Goal: Task Accomplishment & Management: Use online tool/utility

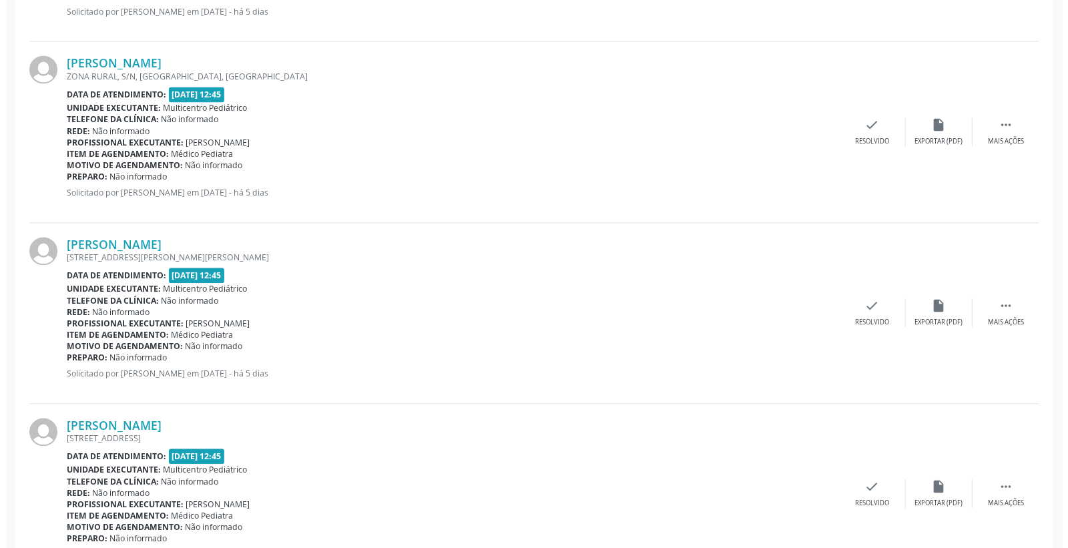
scroll to position [1809, 0]
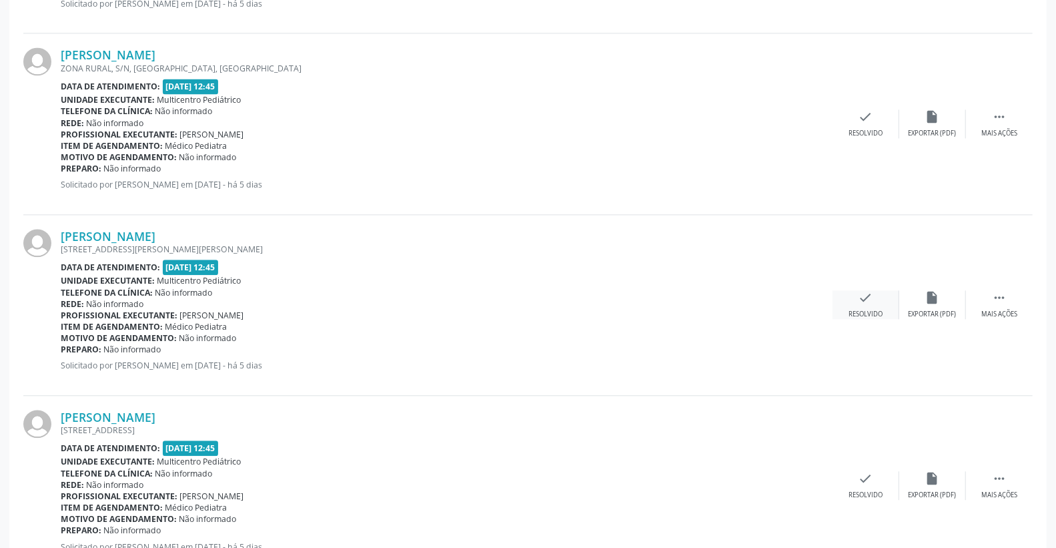
click at [875, 295] on div "check Resolvido" at bounding box center [866, 304] width 67 height 29
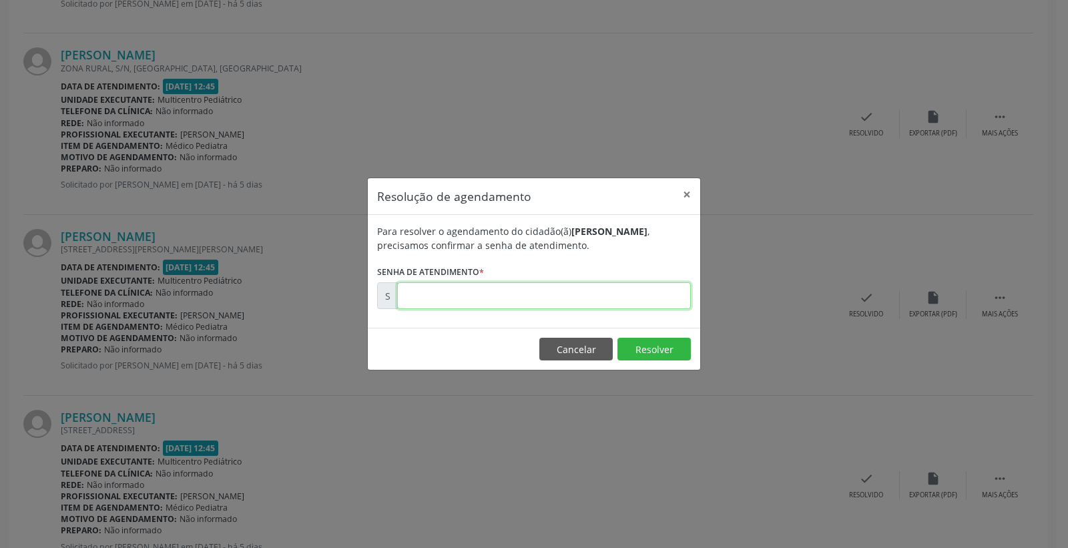
click at [665, 290] on input "text" at bounding box center [544, 295] width 294 height 27
type input "00171865"
click at [617, 350] on button "Resolver" at bounding box center [653, 349] width 73 height 23
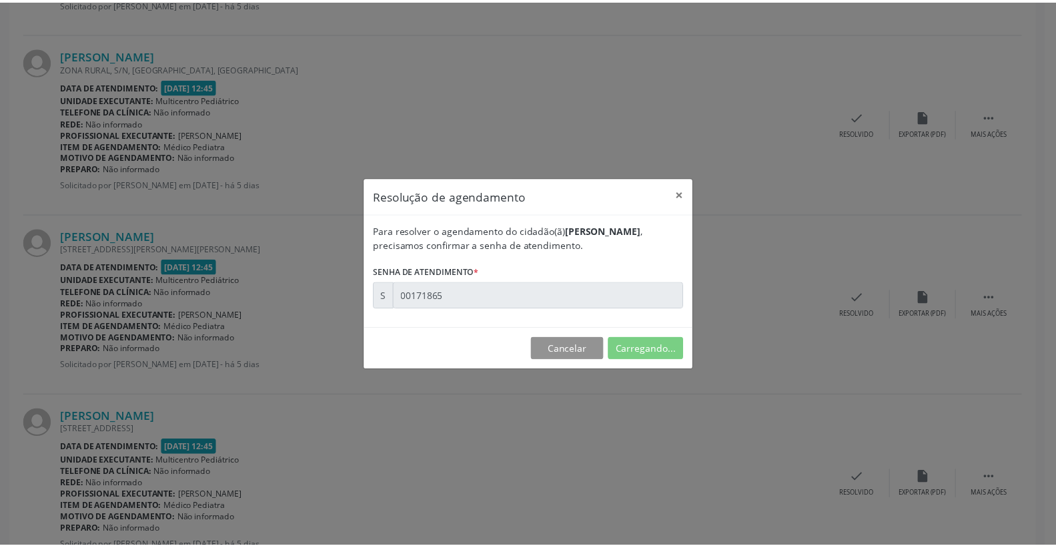
scroll to position [0, 0]
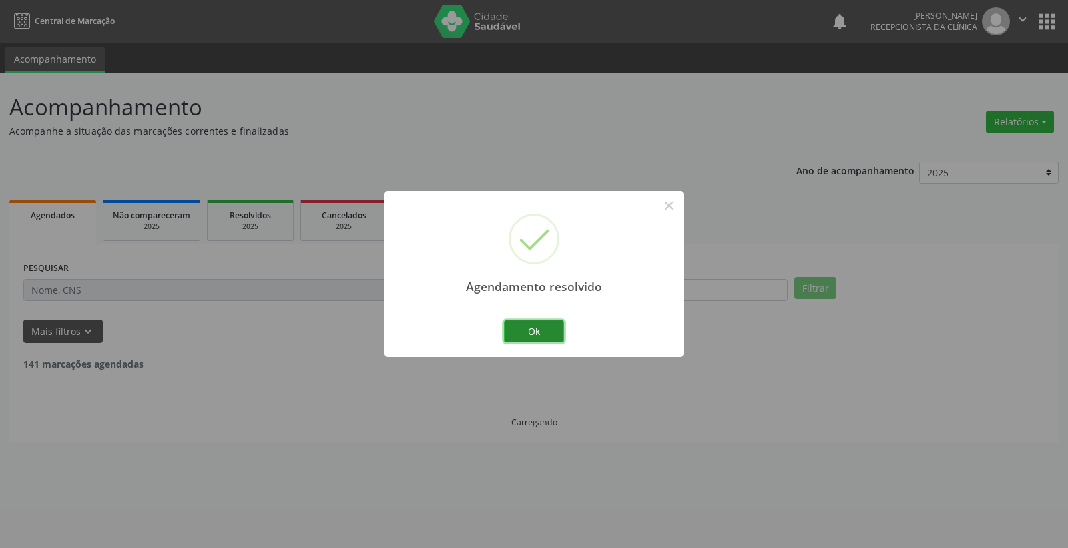
drag, startPoint x: 525, startPoint y: 334, endPoint x: 542, endPoint y: 336, distance: 16.8
click at [538, 336] on button "Ok" at bounding box center [534, 331] width 60 height 23
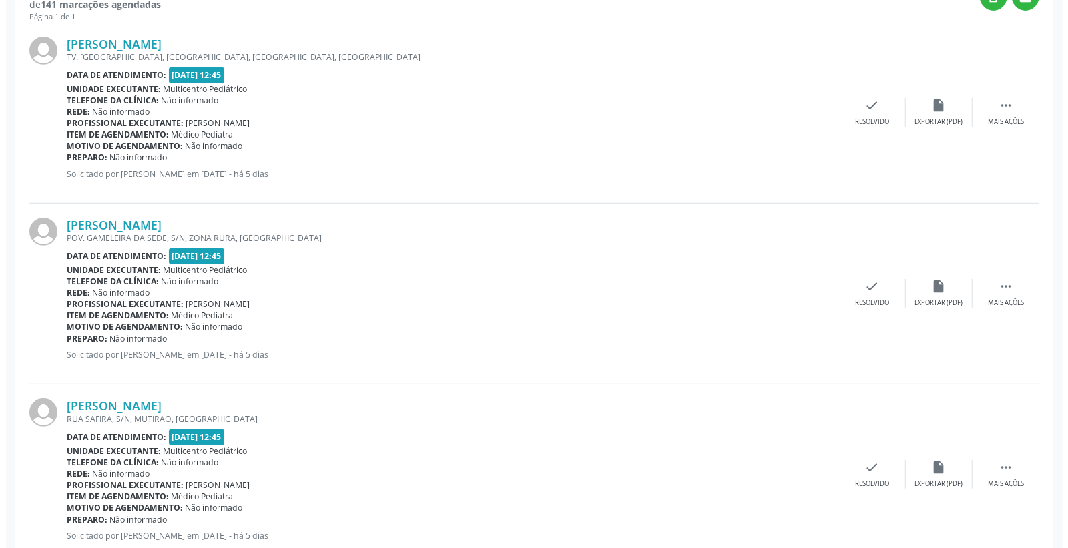
scroll to position [518, 0]
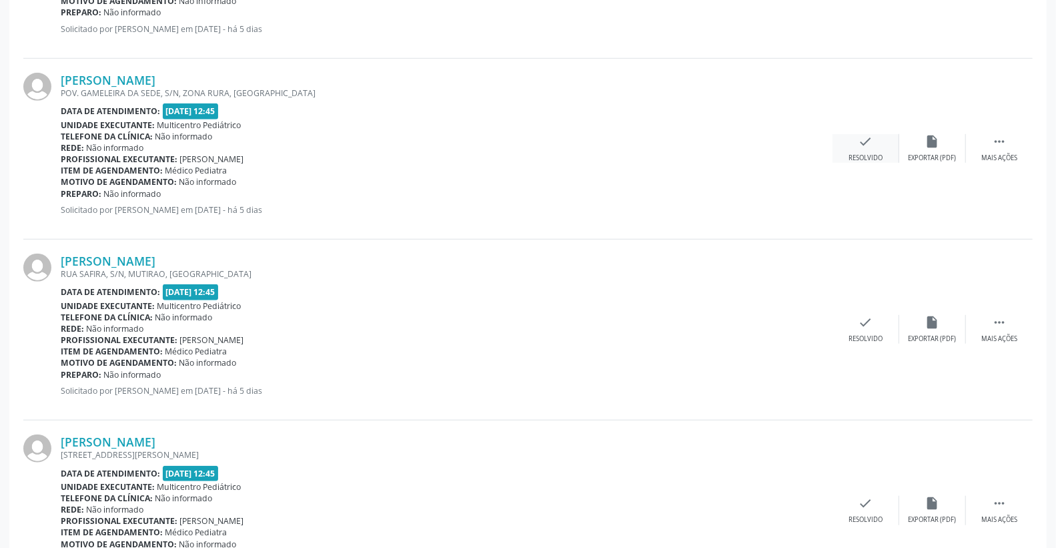
click at [864, 140] on icon "check" at bounding box center [866, 141] width 15 height 15
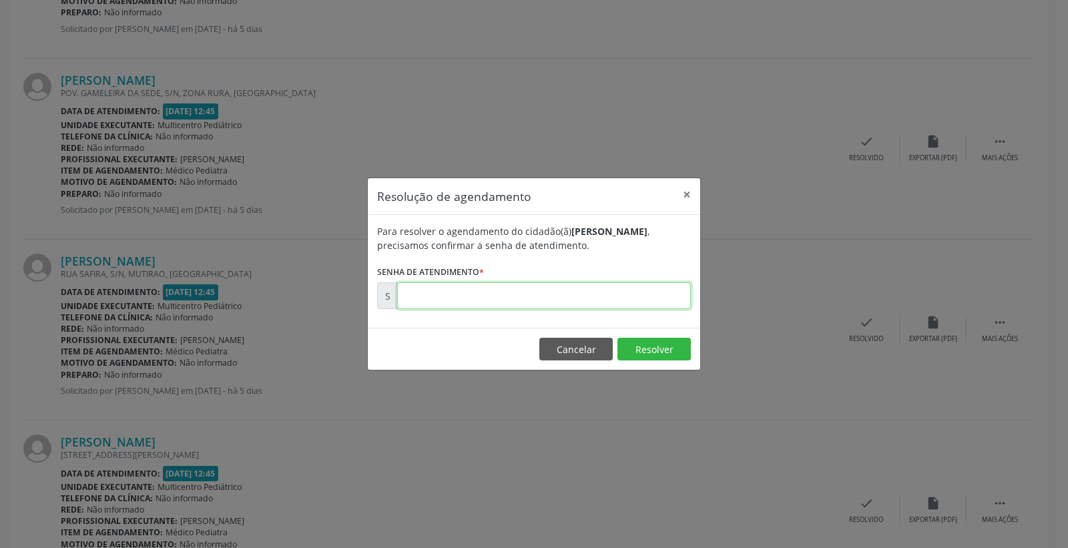
click at [607, 303] on input "text" at bounding box center [544, 295] width 294 height 27
type input "00171813"
click at [651, 341] on button "Resolver" at bounding box center [653, 349] width 73 height 23
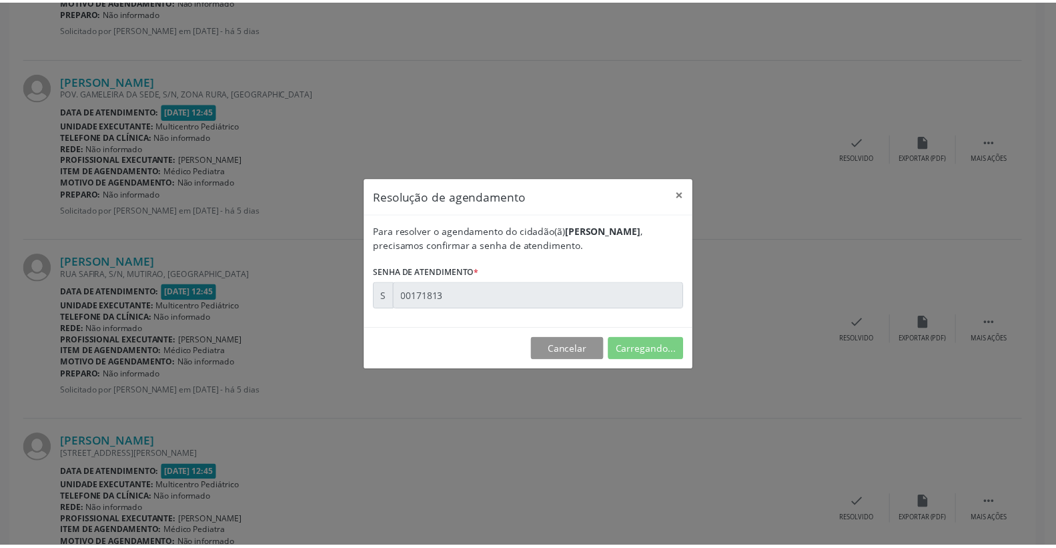
scroll to position [0, 0]
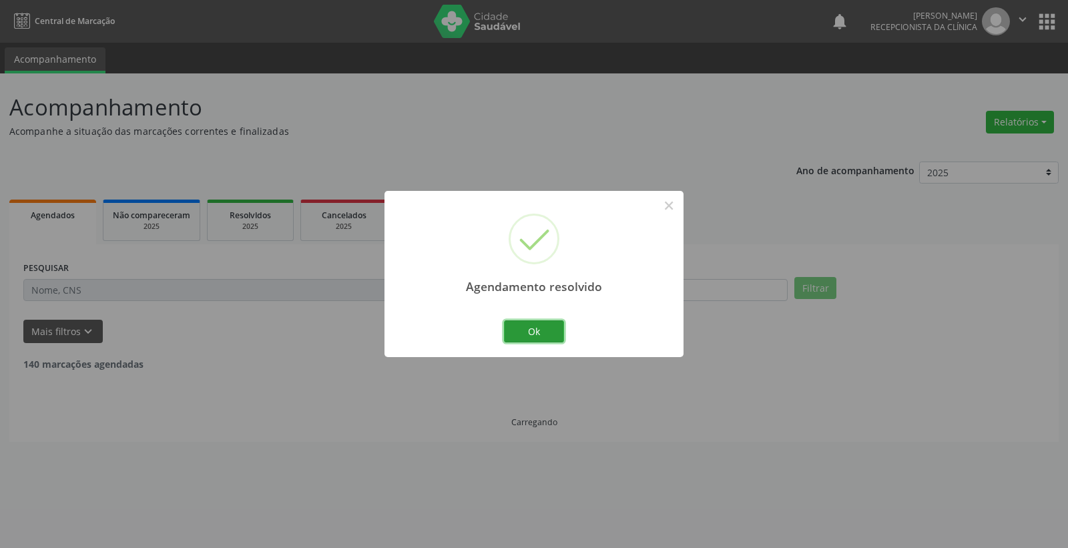
drag, startPoint x: 560, startPoint y: 319, endPoint x: 538, endPoint y: 327, distance: 23.4
click at [538, 327] on button "Ok" at bounding box center [534, 331] width 60 height 23
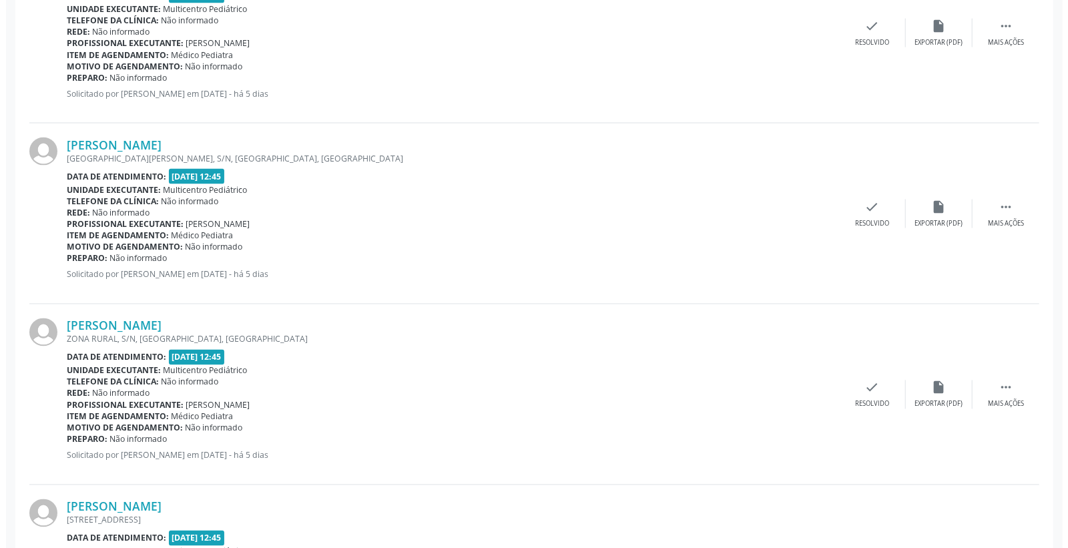
scroll to position [1557, 0]
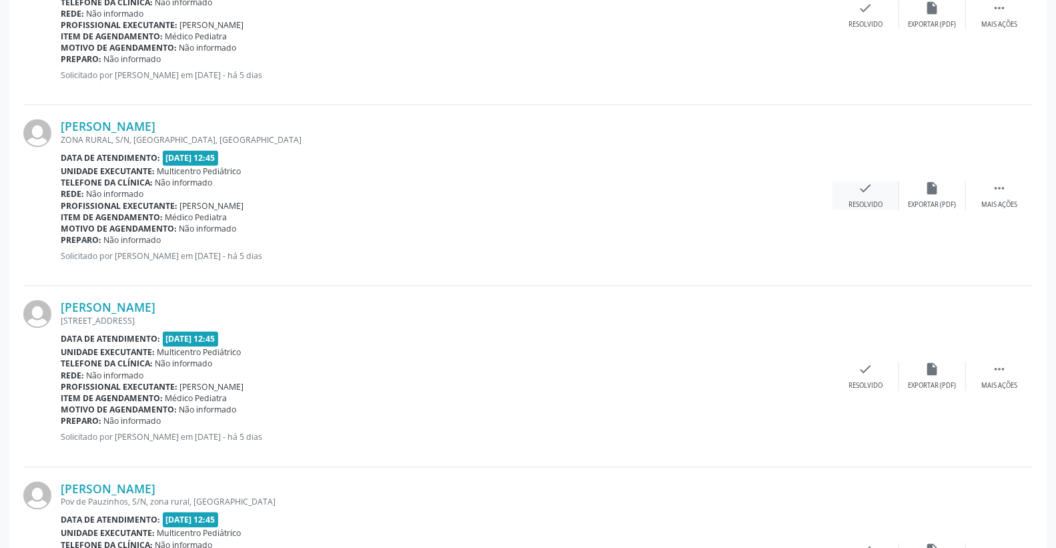
click at [869, 192] on icon "check" at bounding box center [866, 188] width 15 height 15
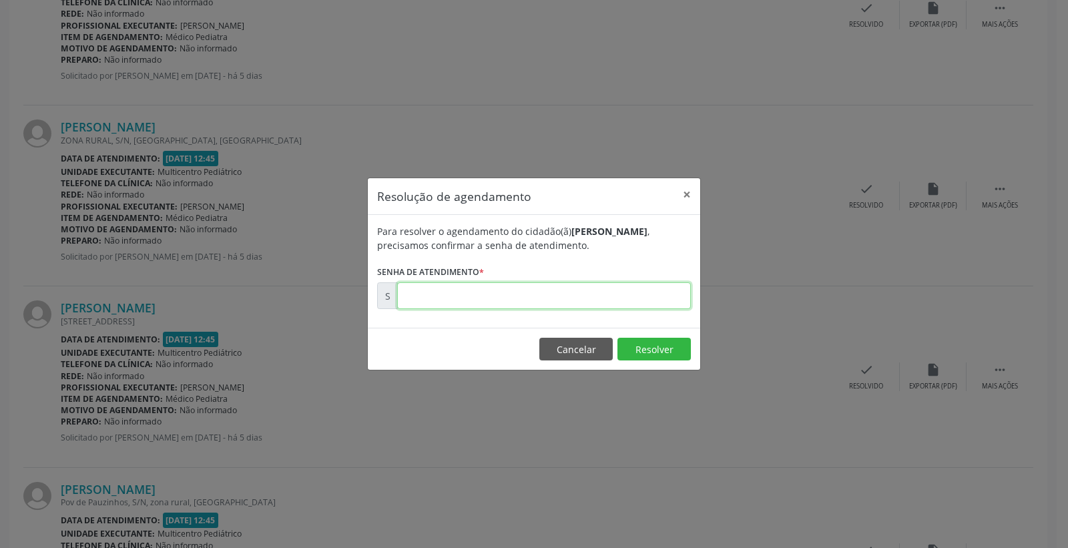
drag, startPoint x: 642, startPoint y: 302, endPoint x: 650, endPoint y: 312, distance: 12.8
click at [643, 305] on input "text" at bounding box center [544, 295] width 294 height 27
type input "00171851"
click at [643, 348] on button "Resolver" at bounding box center [653, 349] width 73 height 23
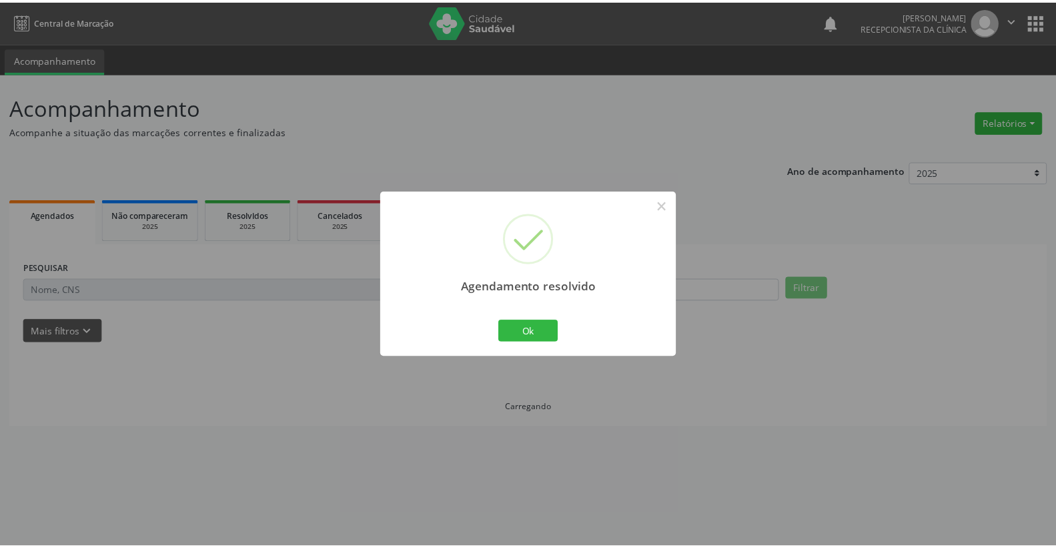
scroll to position [0, 0]
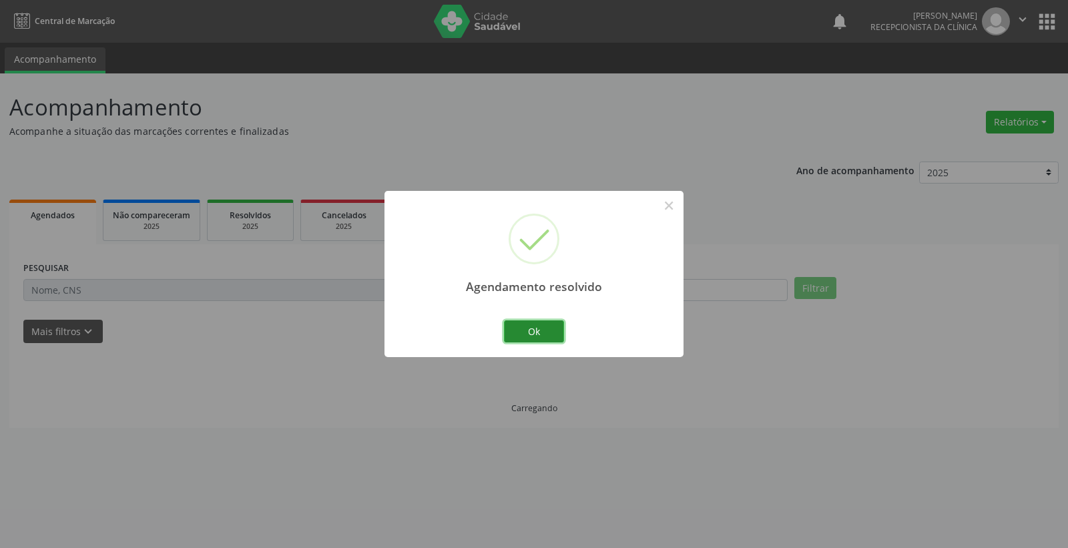
click at [551, 328] on button "Ok" at bounding box center [534, 331] width 60 height 23
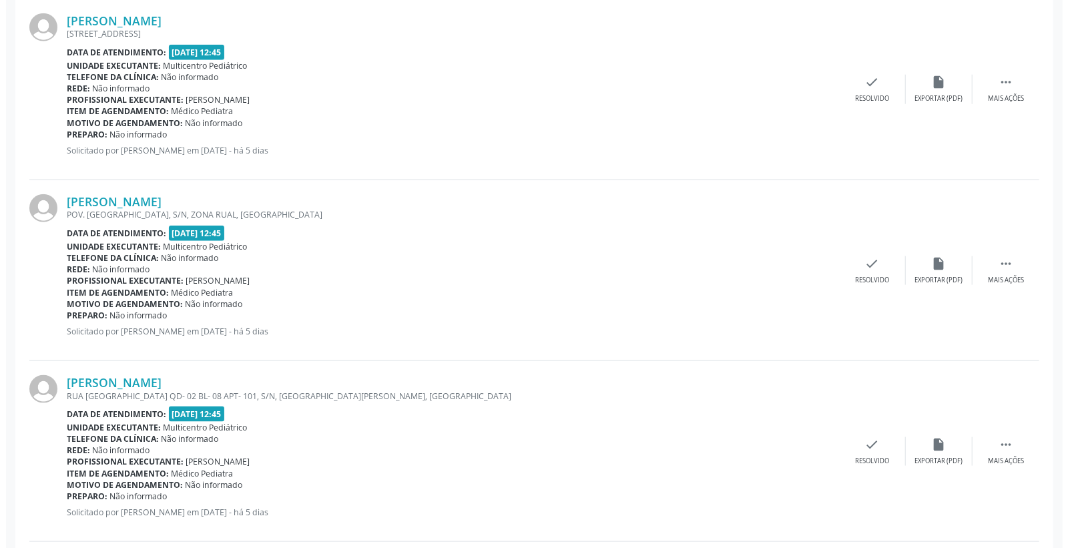
scroll to position [963, 0]
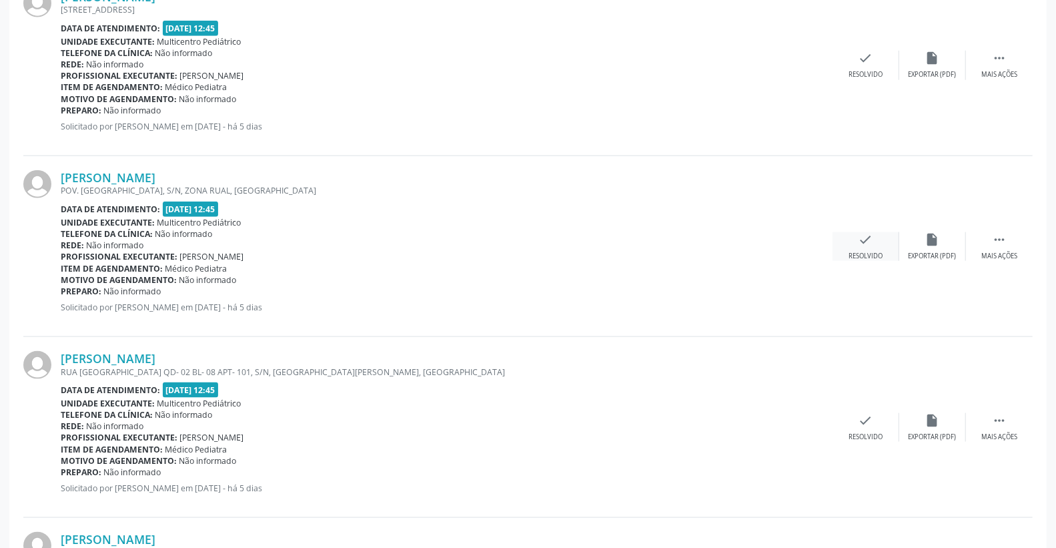
click at [870, 236] on icon "check" at bounding box center [866, 239] width 15 height 15
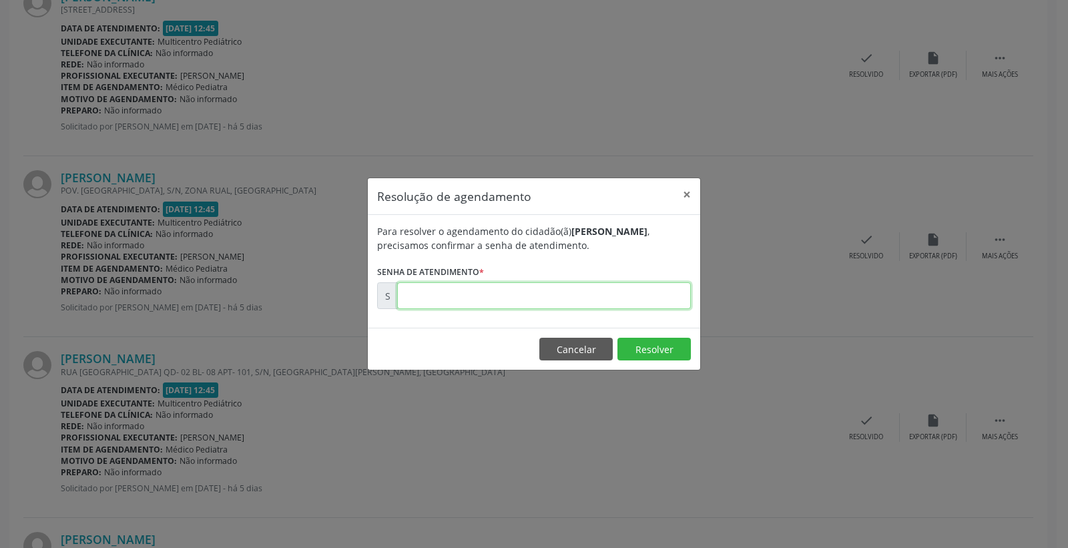
click at [625, 301] on input "text" at bounding box center [544, 295] width 294 height 27
type input "00171827"
click at [657, 338] on button "Resolver" at bounding box center [653, 349] width 73 height 23
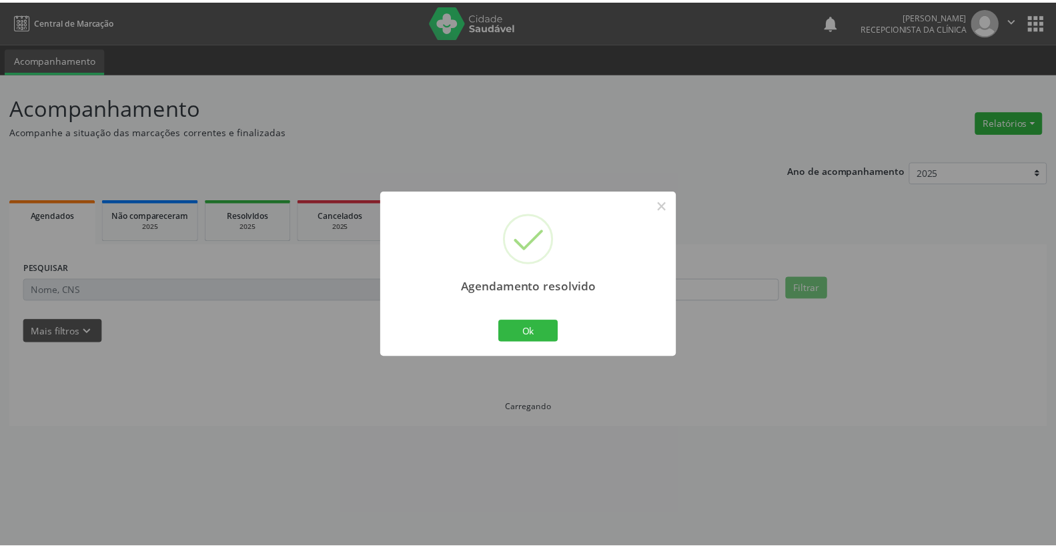
scroll to position [0, 0]
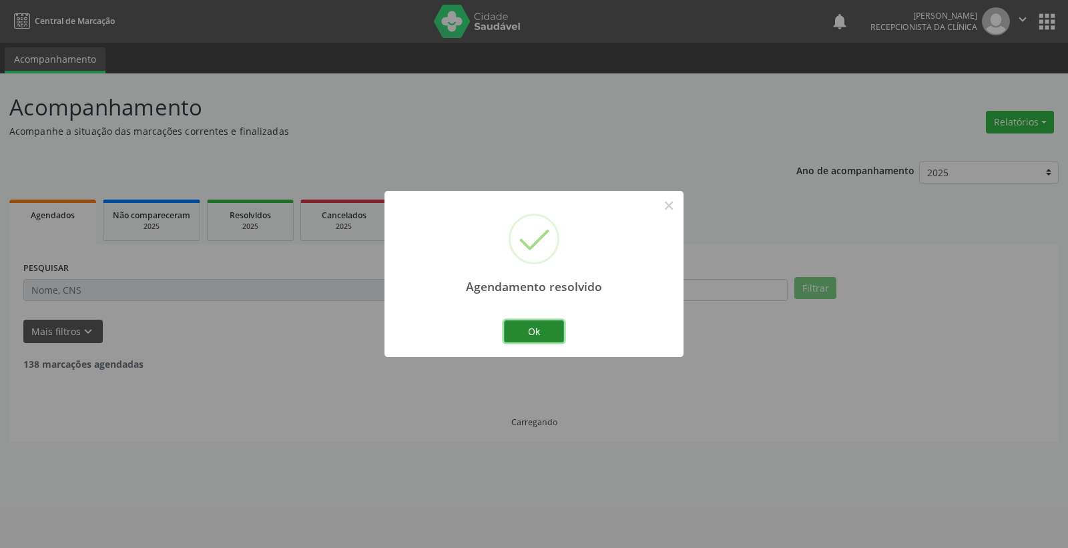
click at [545, 334] on button "Ok" at bounding box center [534, 331] width 60 height 23
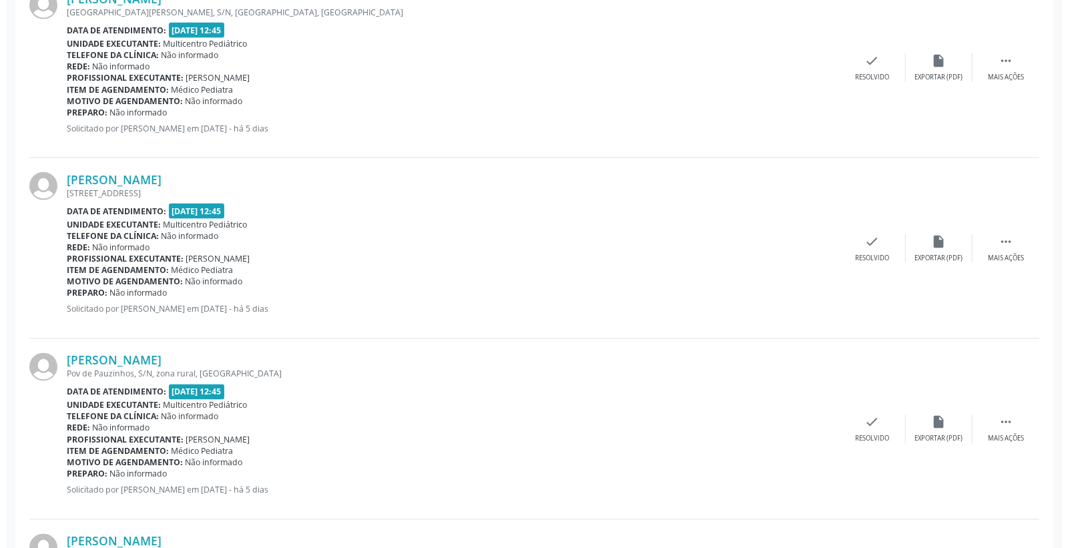
scroll to position [1334, 0]
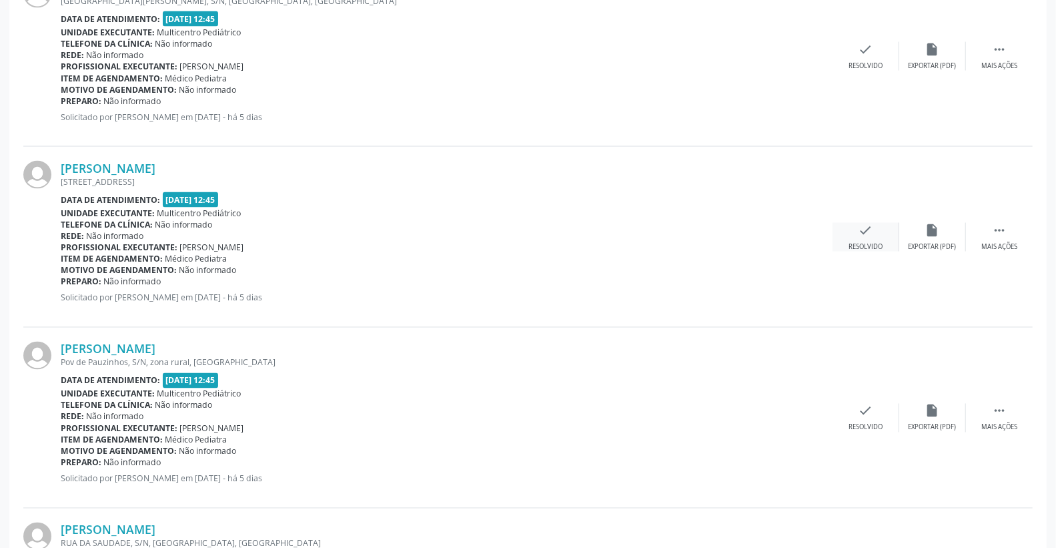
click at [869, 232] on icon "check" at bounding box center [866, 230] width 15 height 15
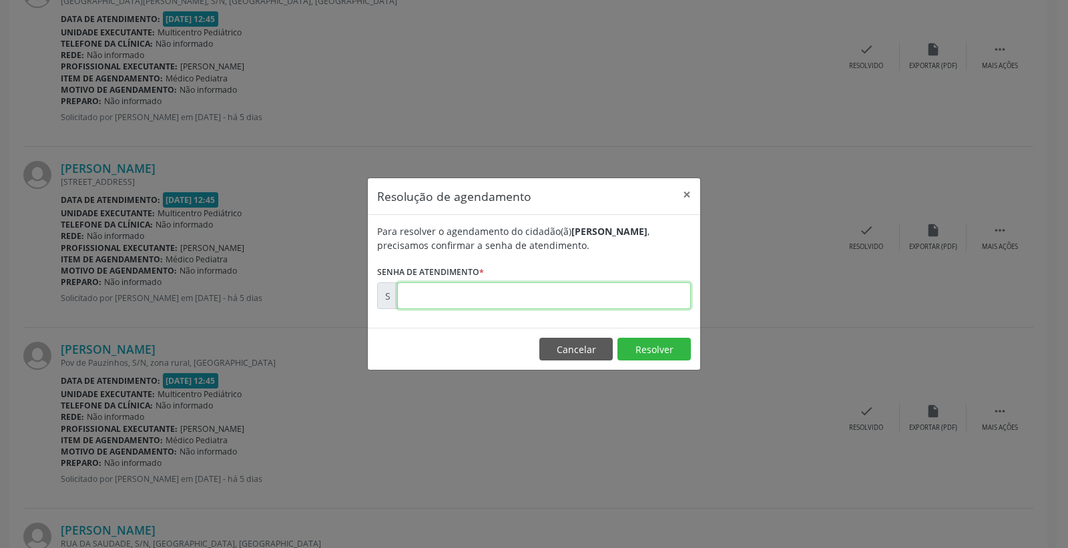
click at [635, 301] on input "text" at bounding box center [544, 295] width 294 height 27
type input "00171877"
click at [645, 344] on button "Resolver" at bounding box center [653, 349] width 73 height 23
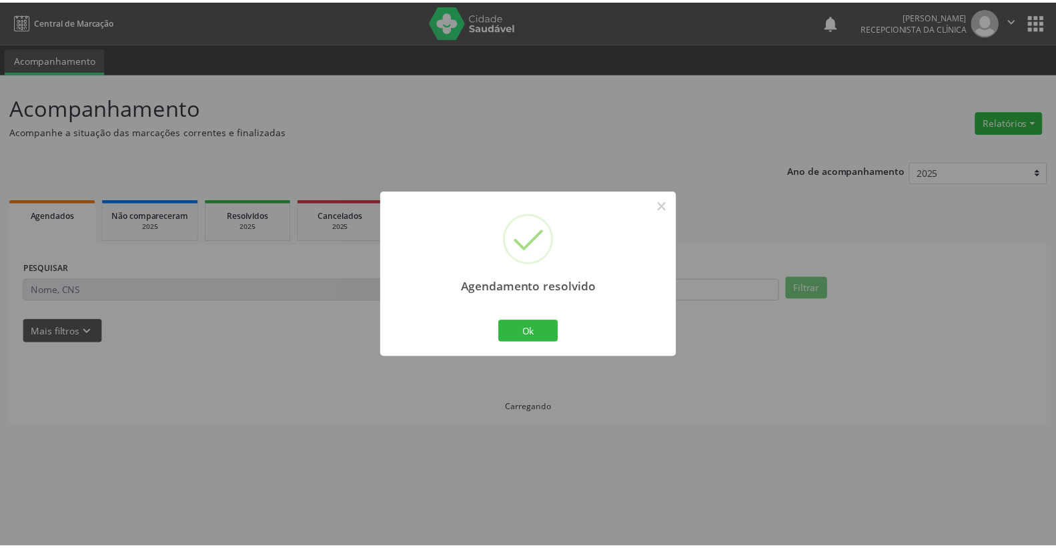
scroll to position [0, 0]
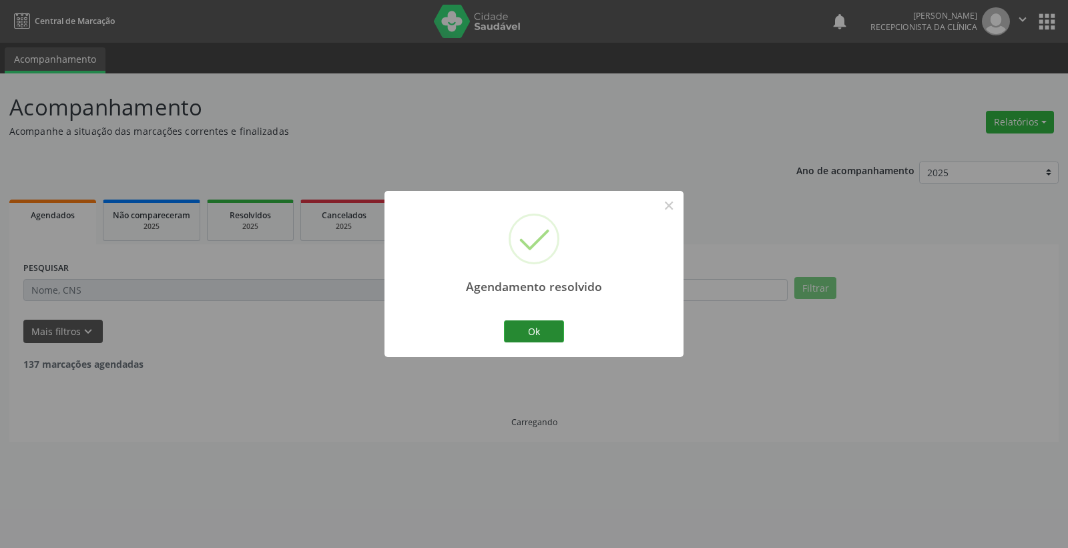
click at [546, 328] on button "Ok" at bounding box center [534, 331] width 60 height 23
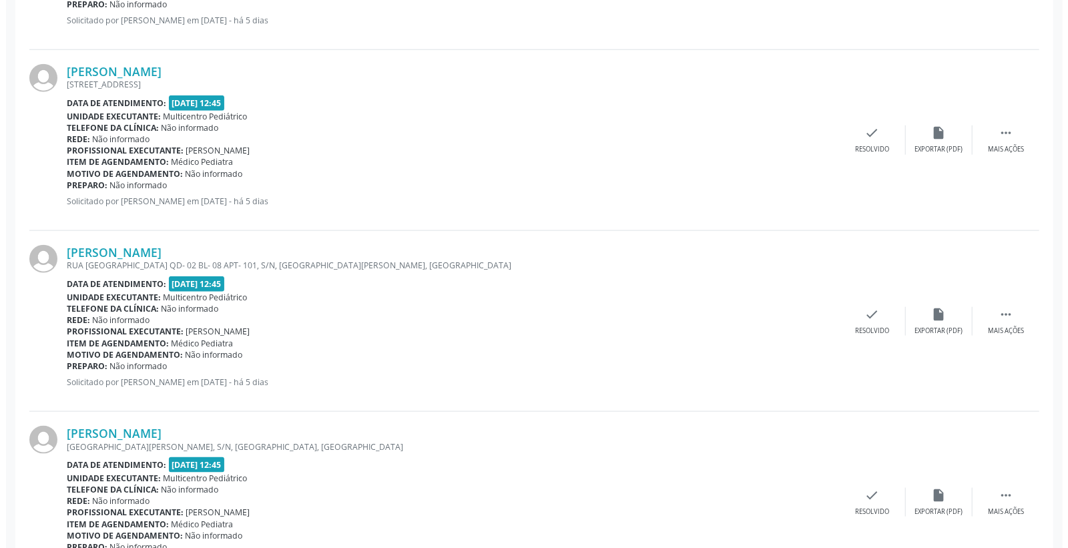
scroll to position [889, 0]
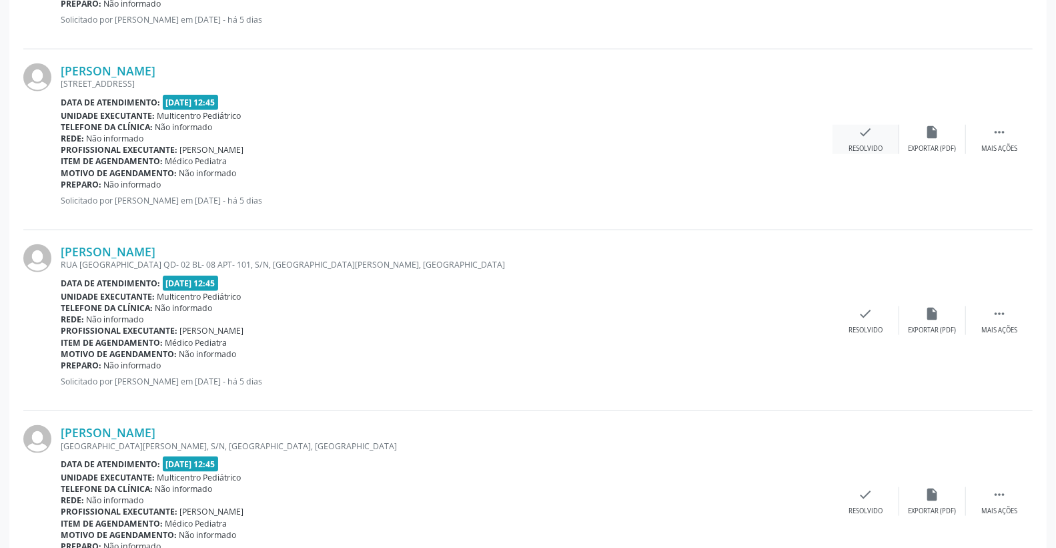
click at [859, 144] on div "Resolvido" at bounding box center [866, 148] width 34 height 9
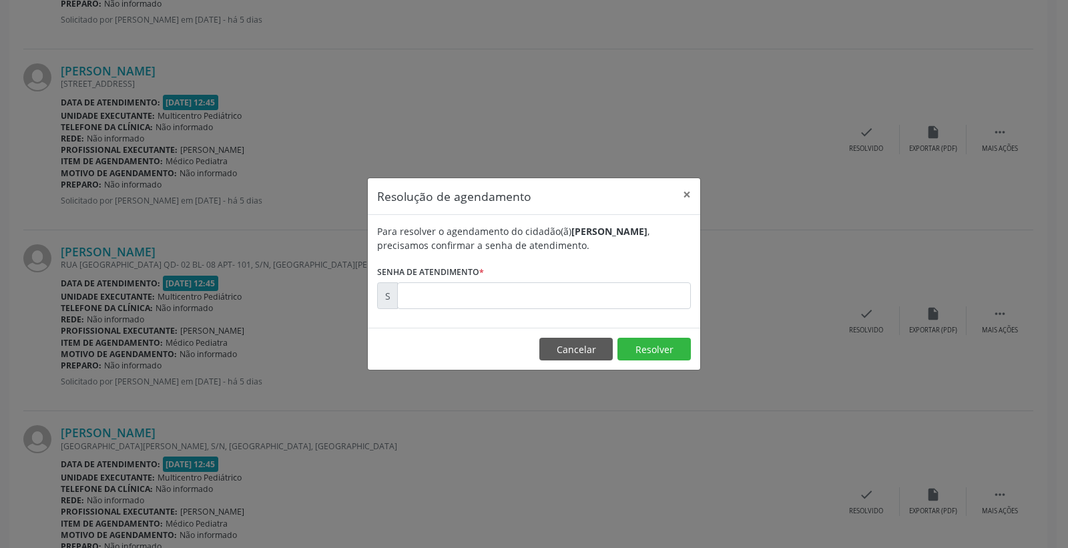
click at [586, 280] on form "Para resolver o agendamento do cidadão(ã) [PERSON_NAME] , precisamos confirmar …" at bounding box center [534, 266] width 314 height 85
click at [590, 291] on input "text" at bounding box center [544, 295] width 294 height 27
type input "00171820"
click at [643, 354] on button "Resolver" at bounding box center [653, 349] width 73 height 23
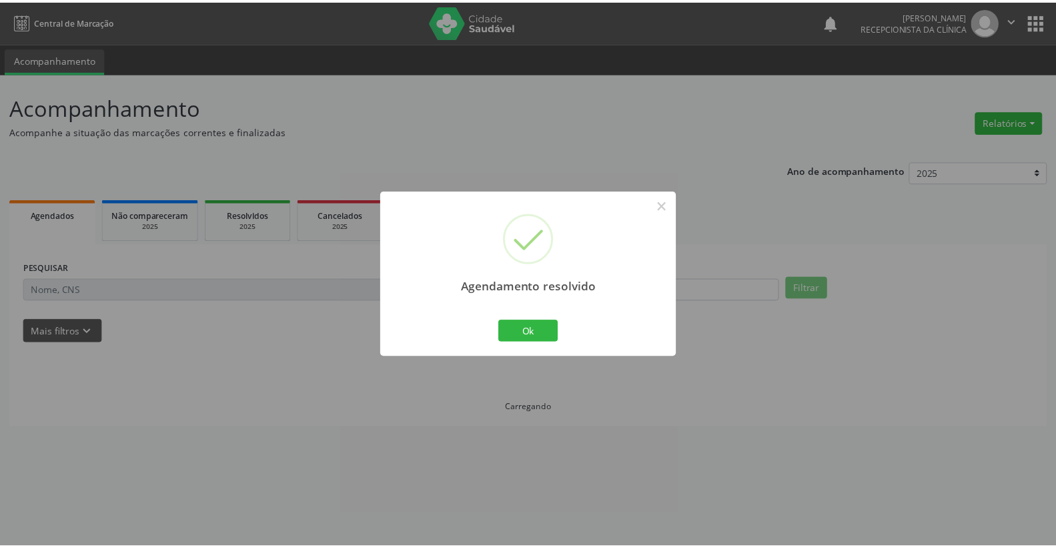
scroll to position [0, 0]
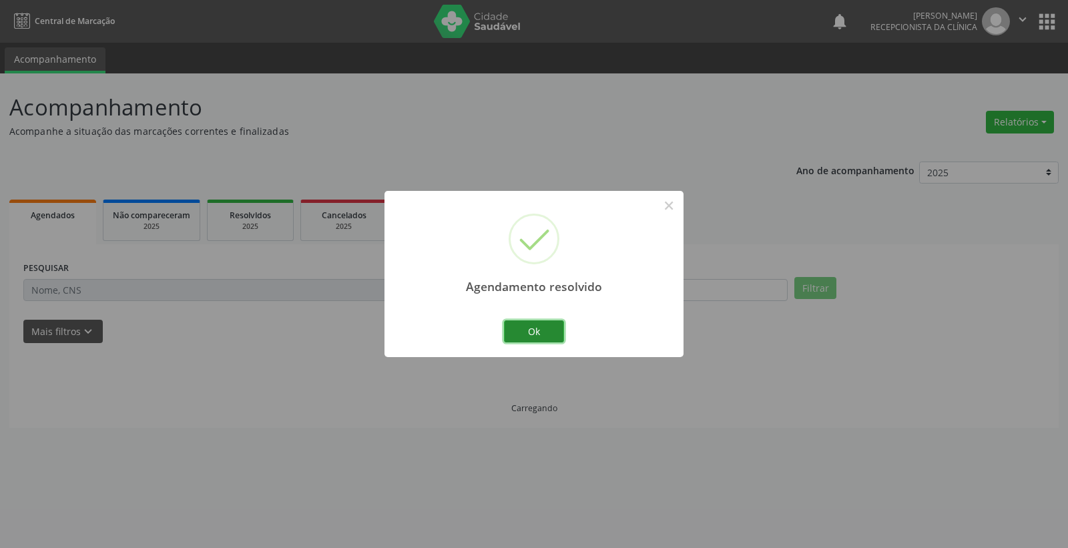
click at [532, 329] on button "Ok" at bounding box center [534, 331] width 60 height 23
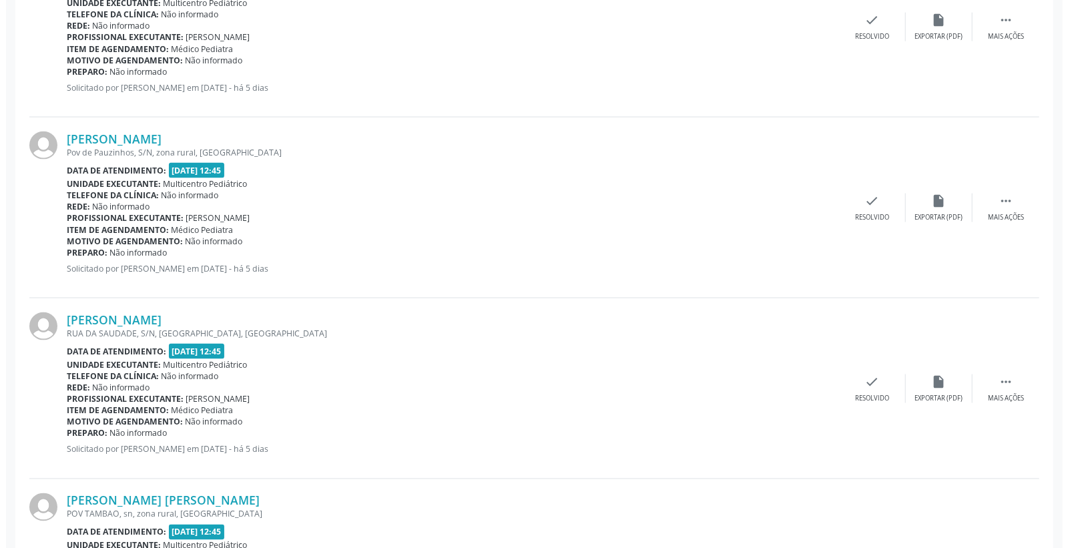
scroll to position [1186, 0]
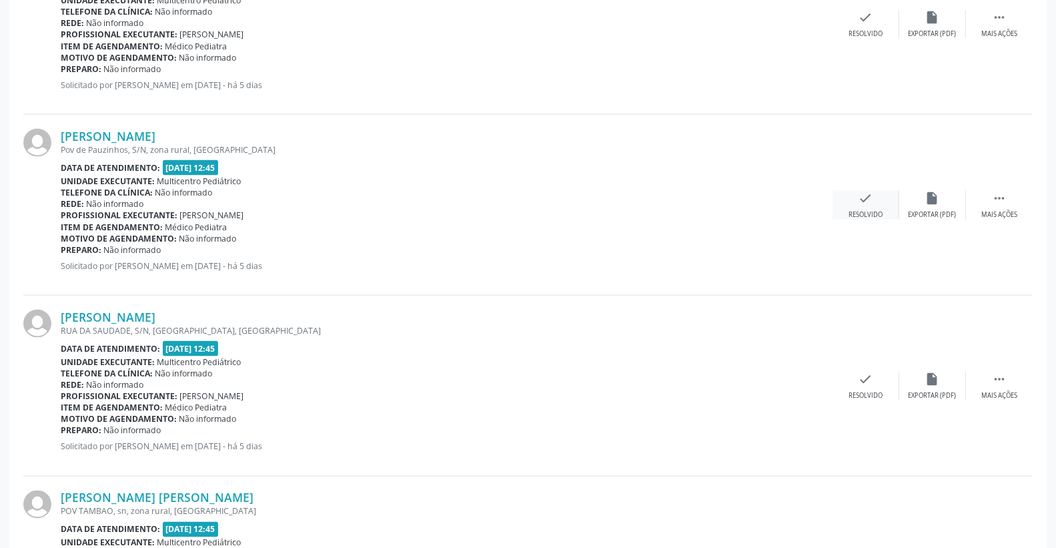
click at [869, 197] on icon "check" at bounding box center [866, 198] width 15 height 15
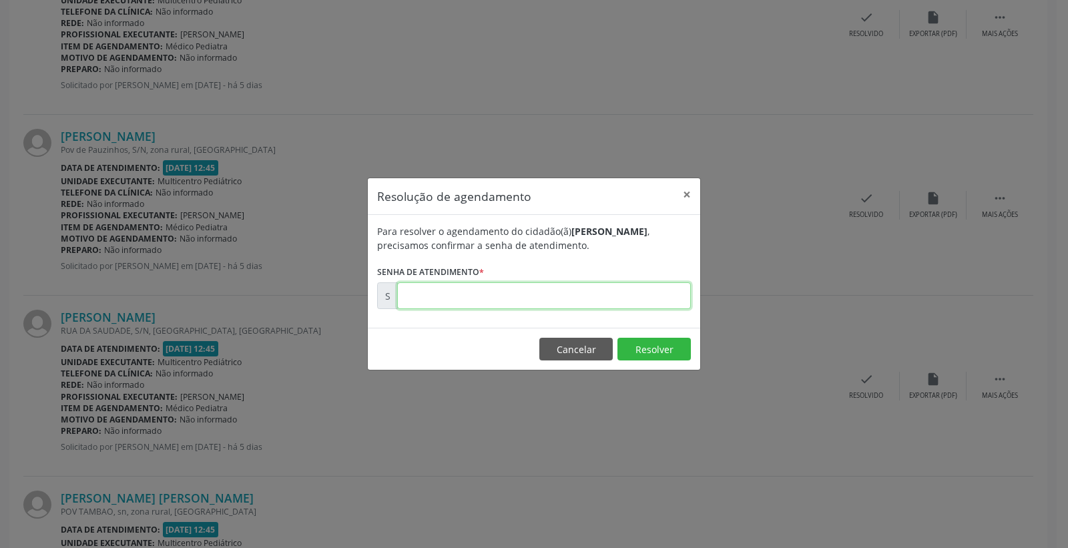
click at [643, 282] on input "text" at bounding box center [544, 295] width 294 height 27
type input "00171880"
drag, startPoint x: 650, startPoint y: 351, endPoint x: 655, endPoint y: 339, distance: 13.1
click at [650, 350] on button "Resolver" at bounding box center [653, 349] width 73 height 23
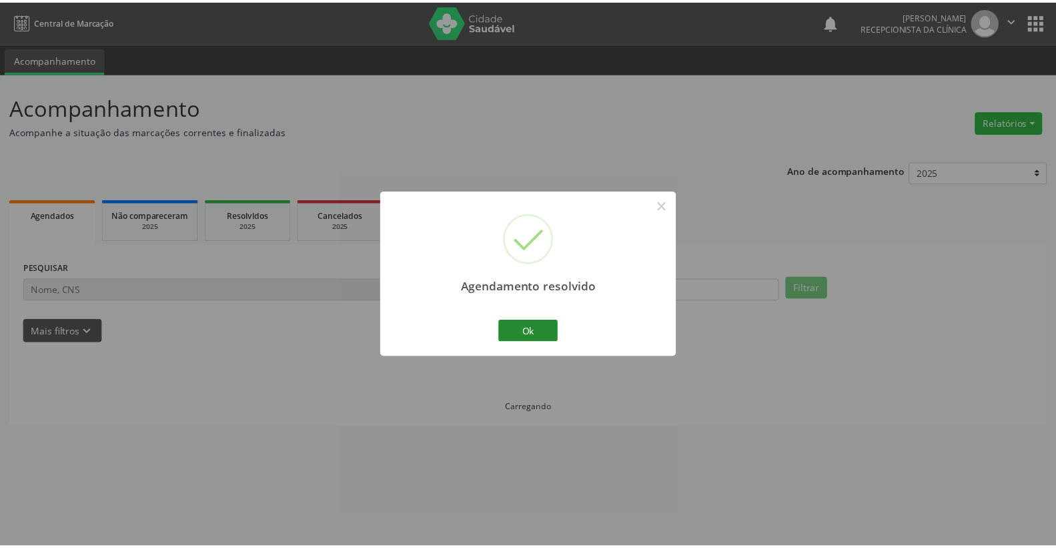
scroll to position [0, 0]
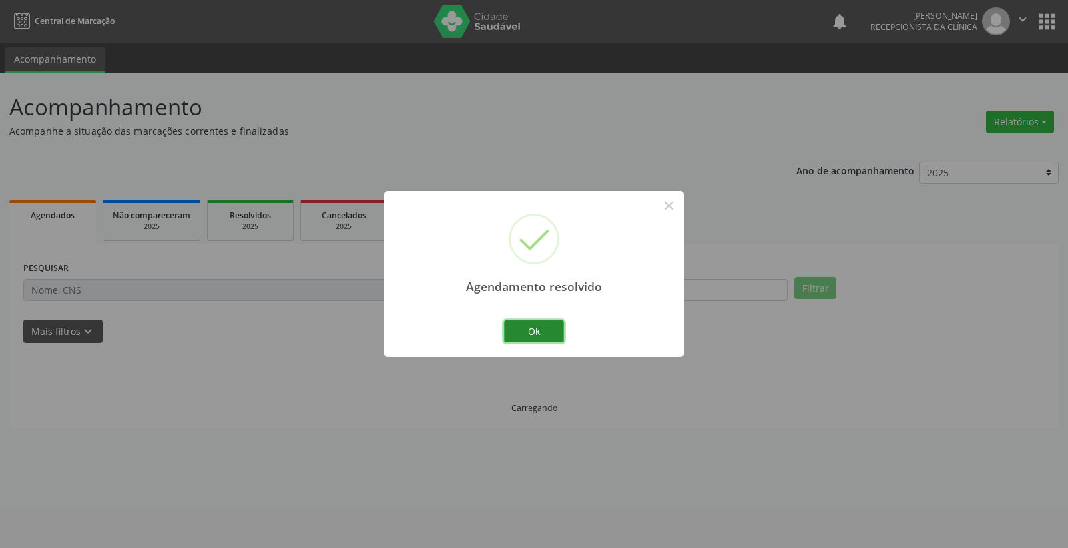
click at [534, 332] on button "Ok" at bounding box center [534, 331] width 60 height 23
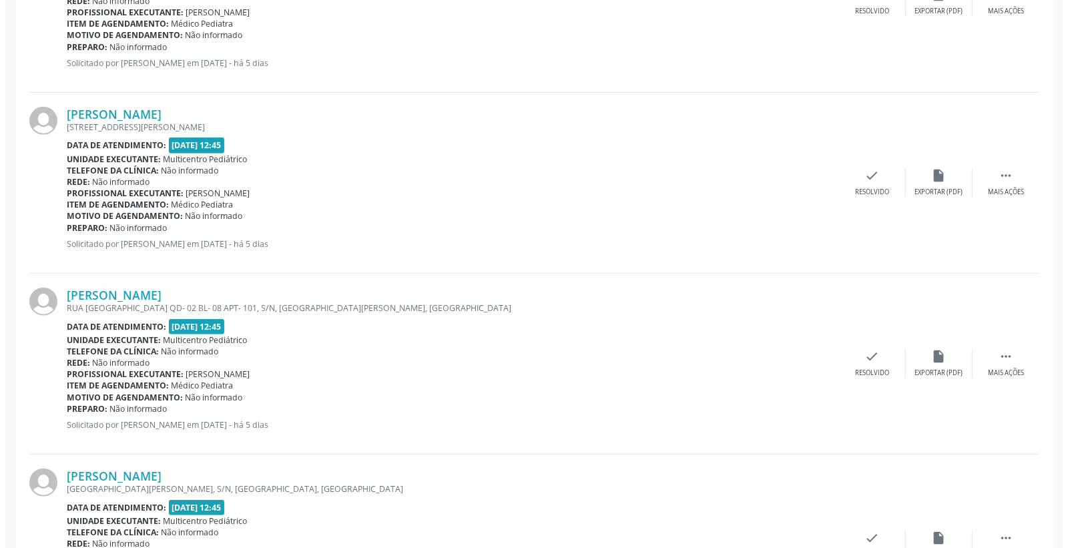
scroll to position [667, 0]
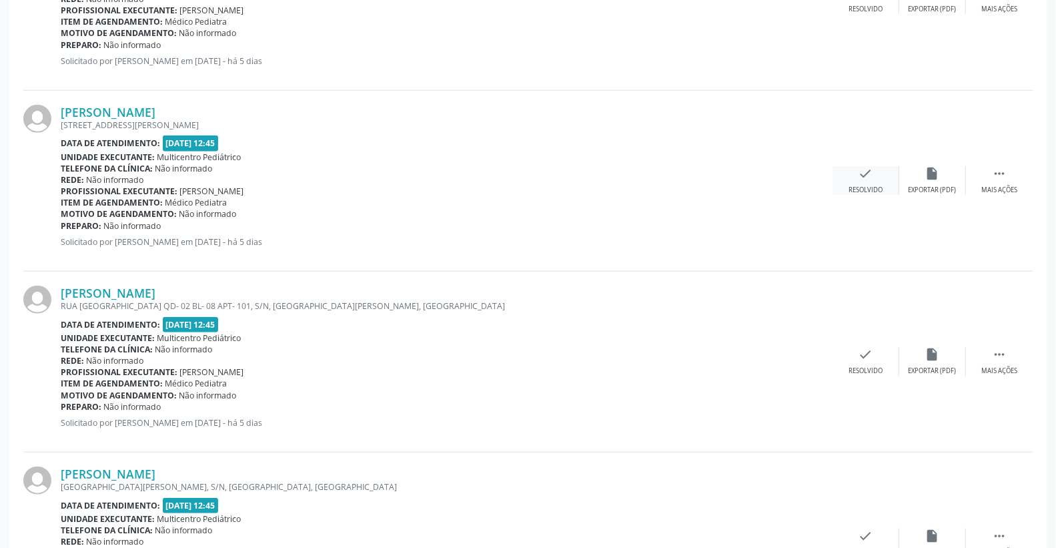
click at [868, 174] on icon "check" at bounding box center [866, 173] width 15 height 15
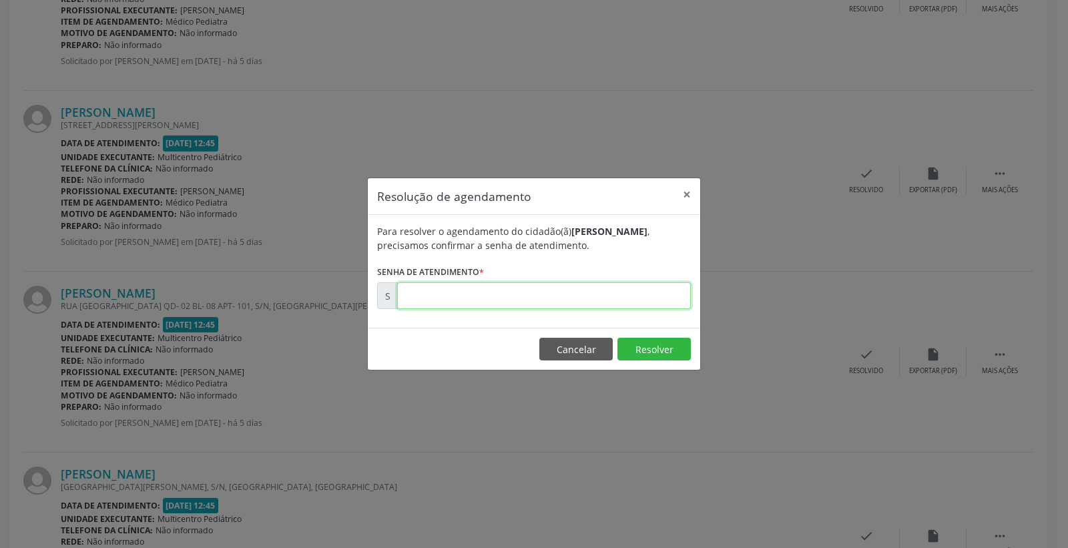
click at [592, 297] on input "text" at bounding box center [544, 295] width 294 height 27
type input "00171819"
click at [641, 341] on button "Resolver" at bounding box center [653, 349] width 73 height 23
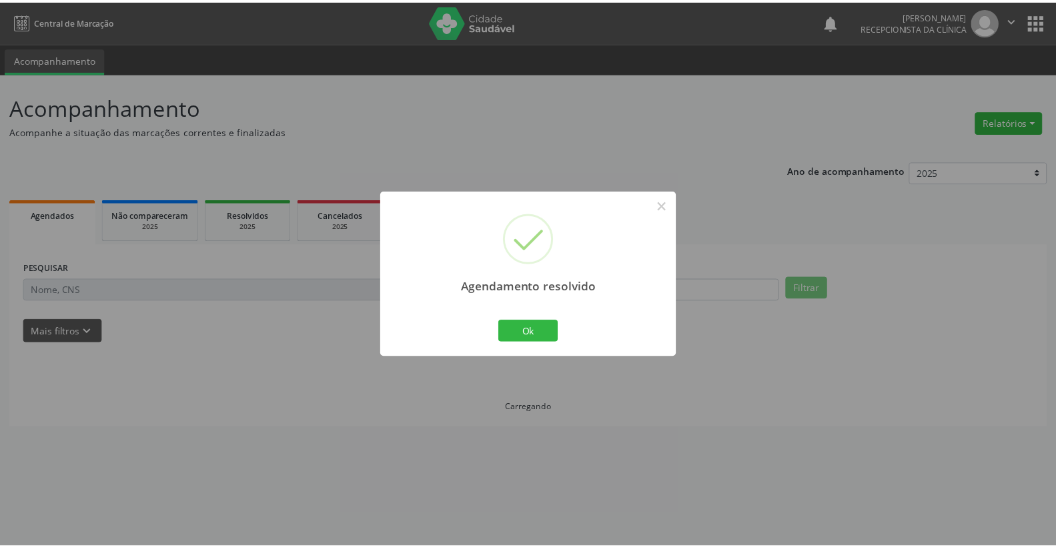
scroll to position [0, 0]
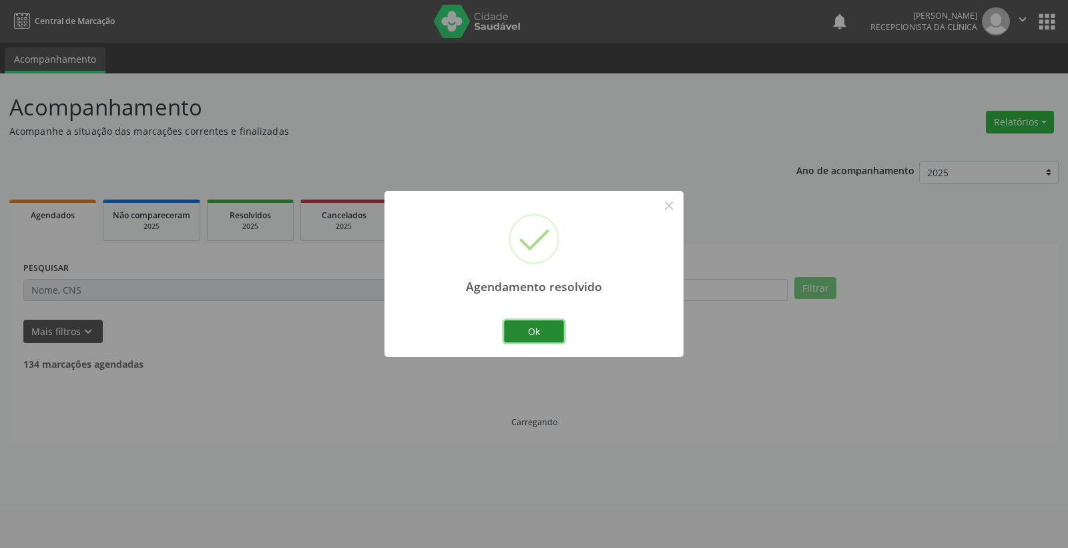
click at [532, 330] on button "Ok" at bounding box center [534, 331] width 60 height 23
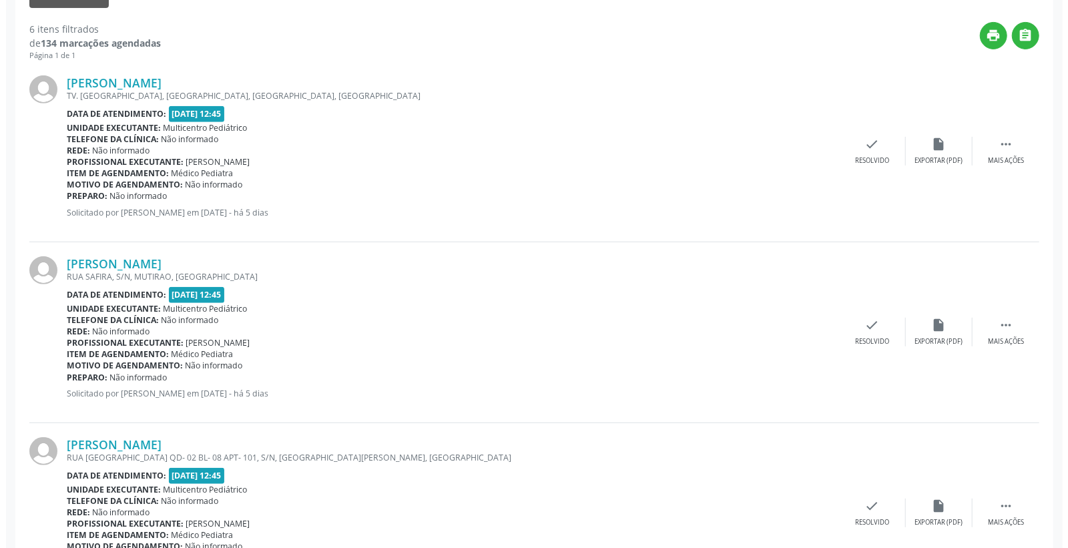
scroll to position [370, 0]
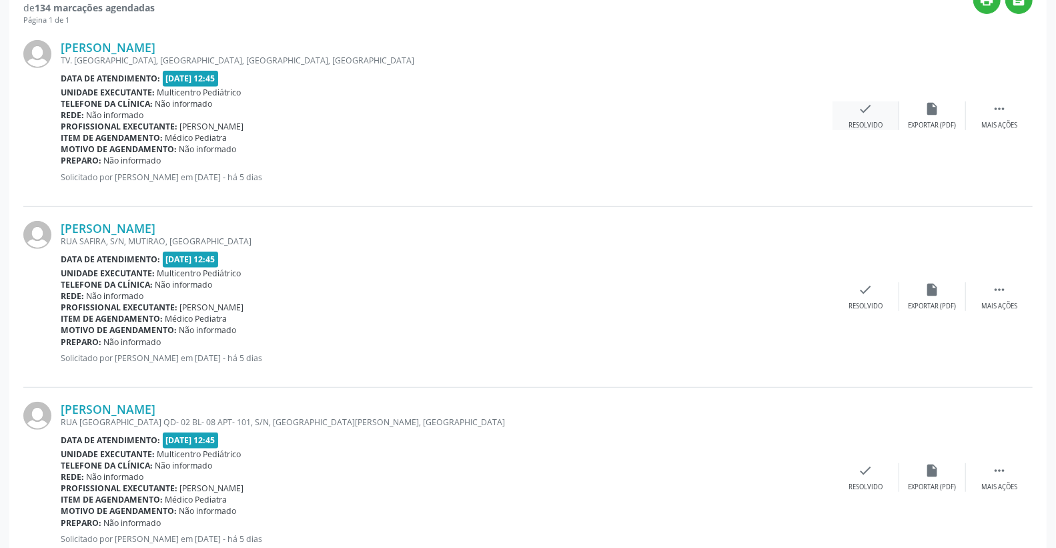
click at [866, 105] on icon "check" at bounding box center [866, 108] width 15 height 15
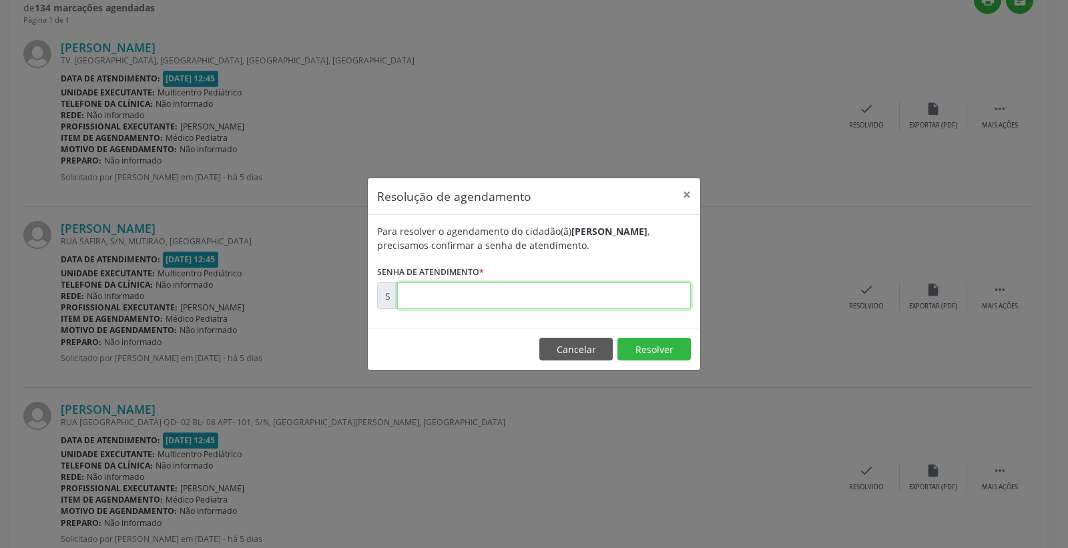
click at [649, 290] on input "text" at bounding box center [544, 295] width 294 height 27
type input "00171770"
click at [656, 349] on button "Resolver" at bounding box center [653, 349] width 73 height 23
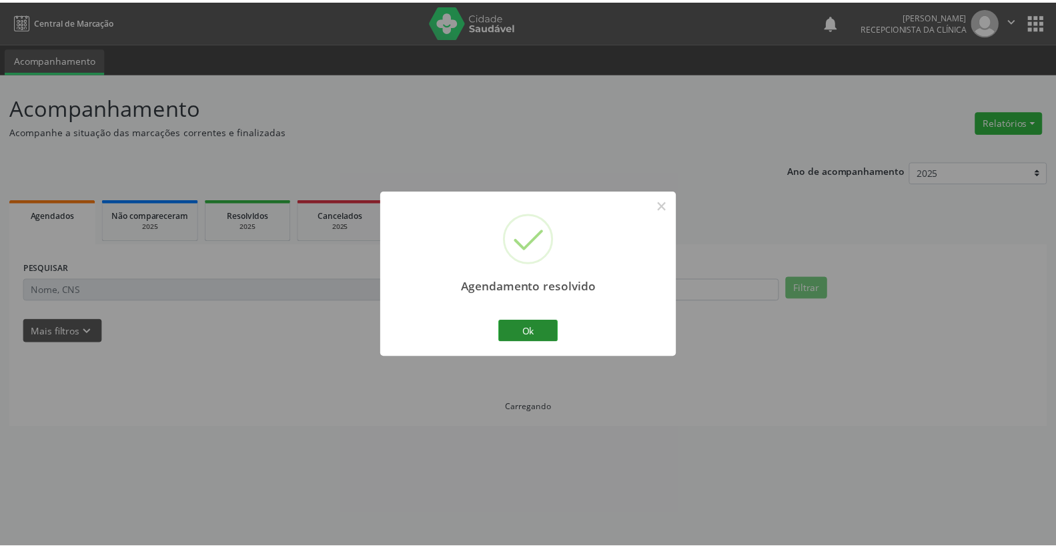
scroll to position [0, 0]
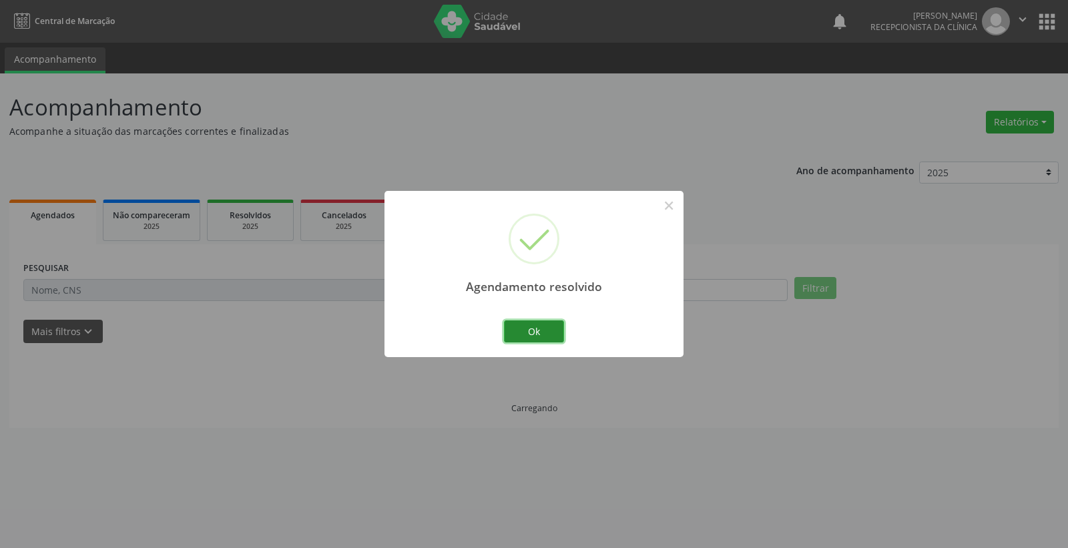
click at [547, 331] on button "Ok" at bounding box center [534, 331] width 60 height 23
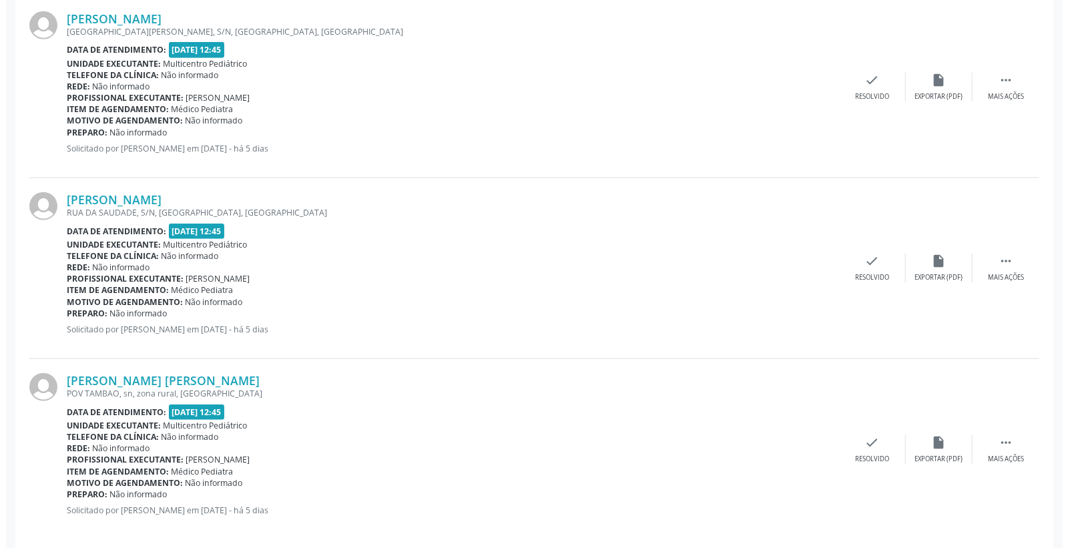
scroll to position [775, 0]
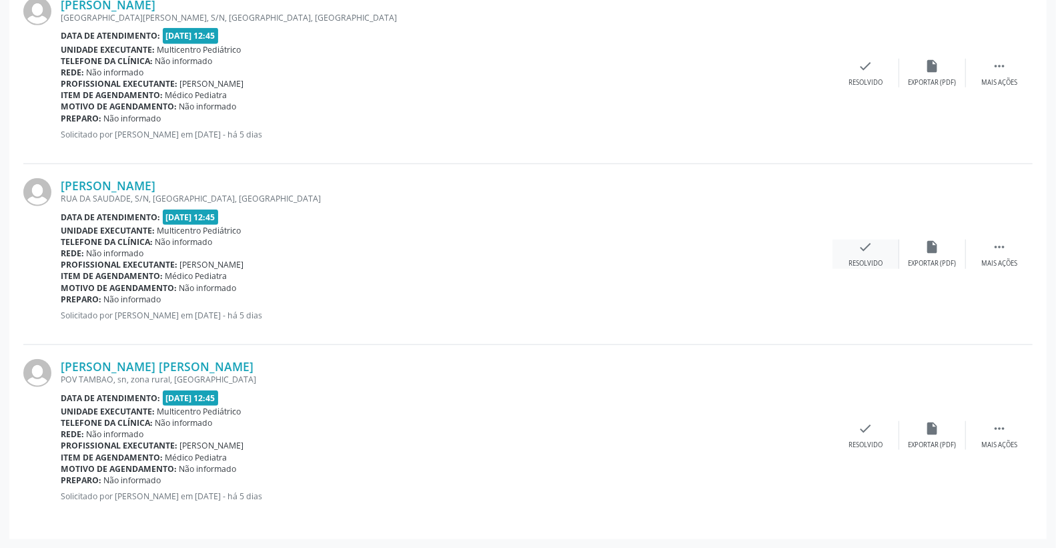
click at [867, 244] on icon "check" at bounding box center [866, 247] width 15 height 15
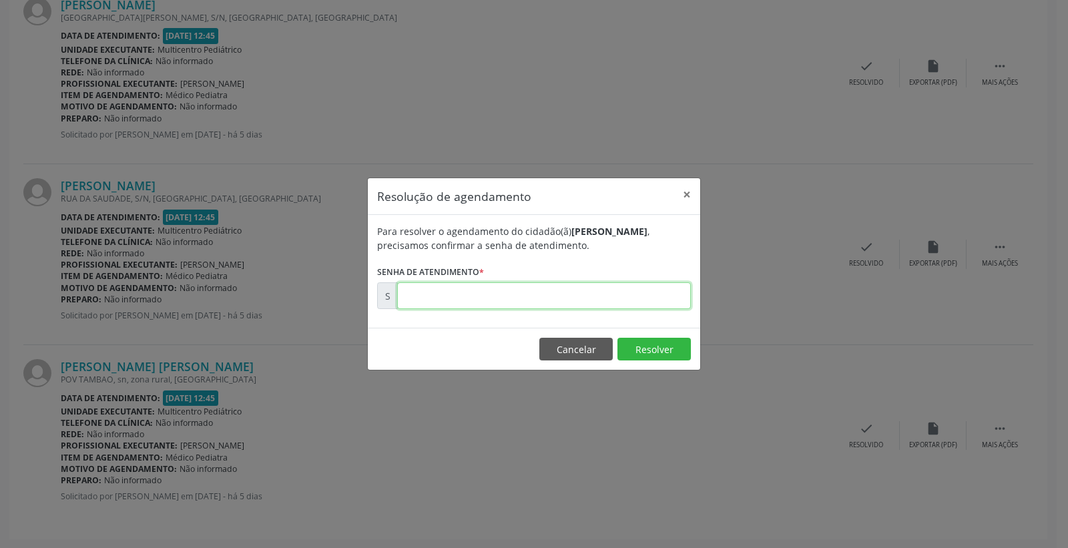
drag, startPoint x: 629, startPoint y: 300, endPoint x: 645, endPoint y: 301, distance: 15.4
click at [639, 301] on input "text" at bounding box center [544, 295] width 294 height 27
type input "00171929"
click at [639, 350] on button "Resolver" at bounding box center [653, 349] width 73 height 23
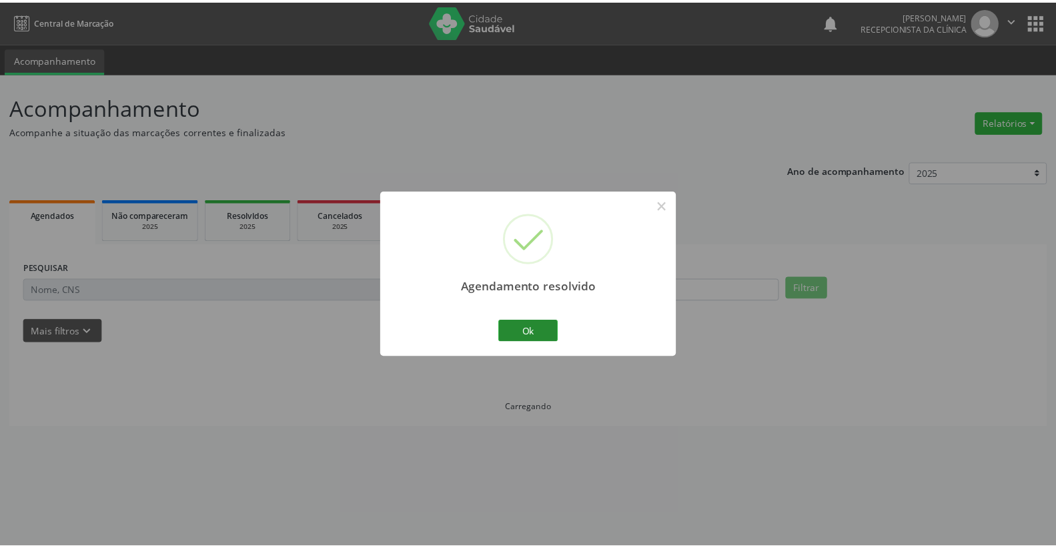
scroll to position [0, 0]
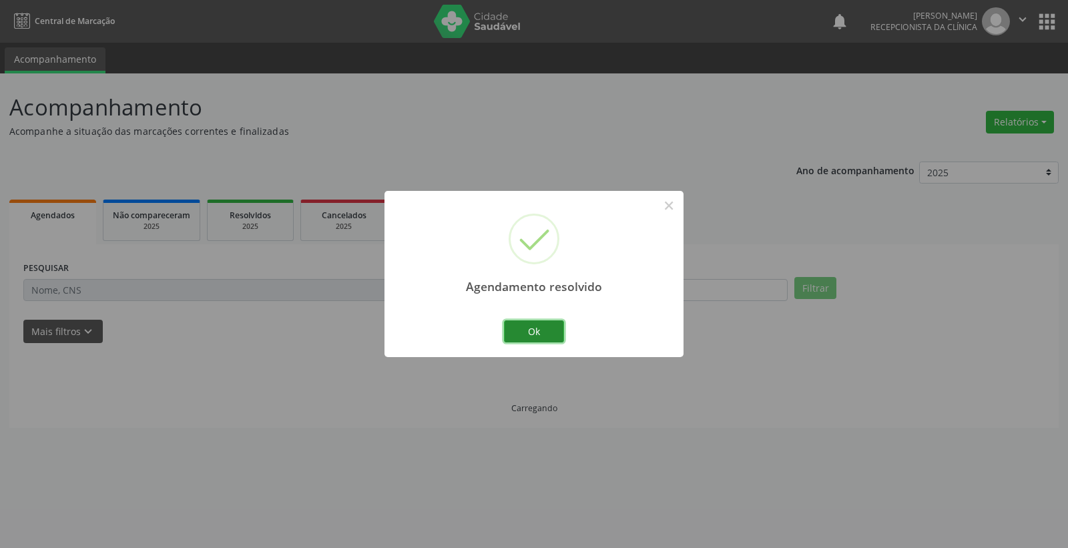
click at [534, 336] on button "Ok" at bounding box center [534, 331] width 60 height 23
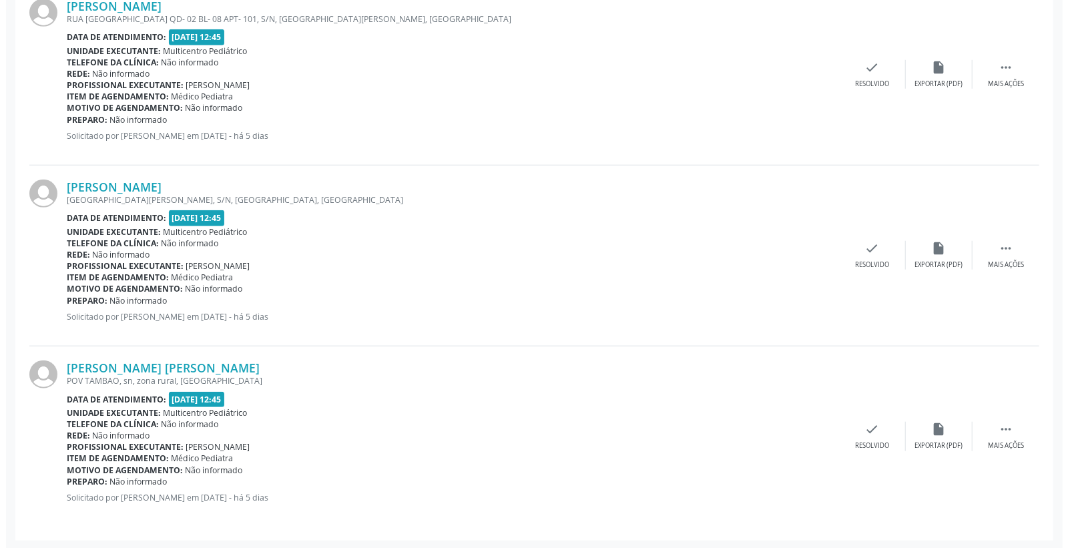
scroll to position [594, 0]
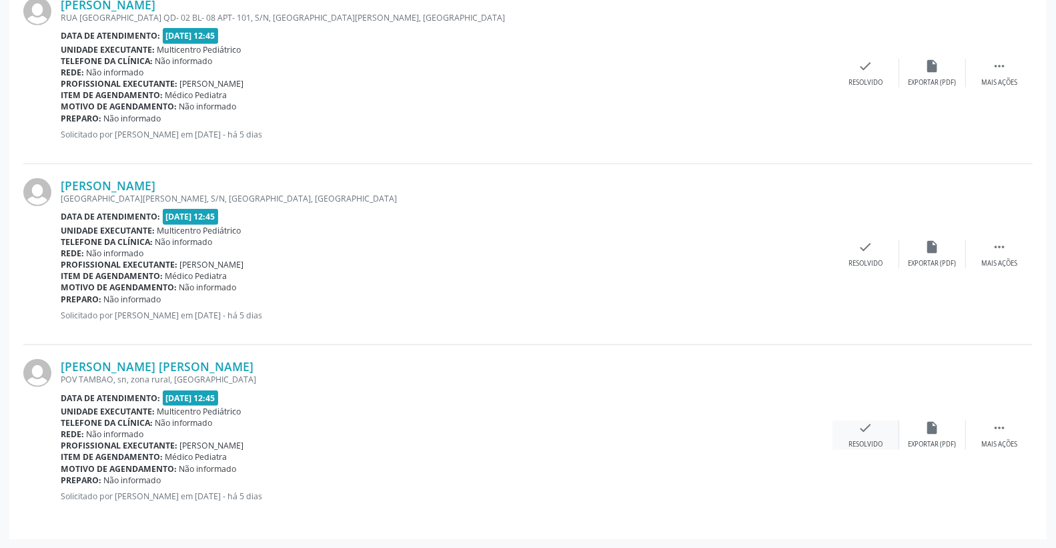
click at [859, 430] on icon "check" at bounding box center [866, 427] width 15 height 15
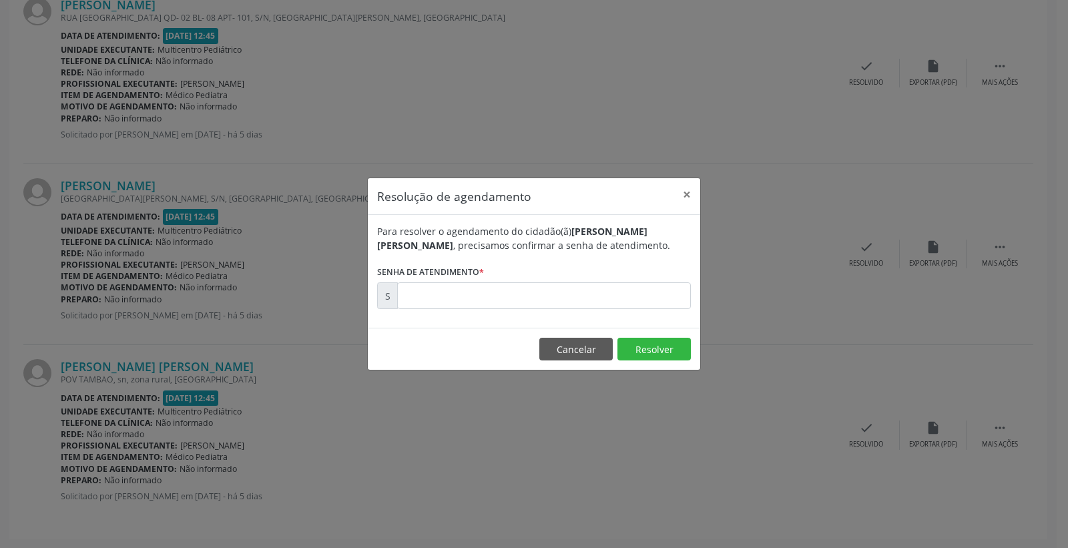
click at [637, 310] on div "Para resolver o agendamento do cidadão(ã) [PERSON_NAME] [PERSON_NAME] , precisa…" at bounding box center [534, 271] width 332 height 113
click at [564, 308] on input "text" at bounding box center [544, 295] width 294 height 27
type input "00171932"
click at [650, 348] on button "Resolver" at bounding box center [653, 349] width 73 height 23
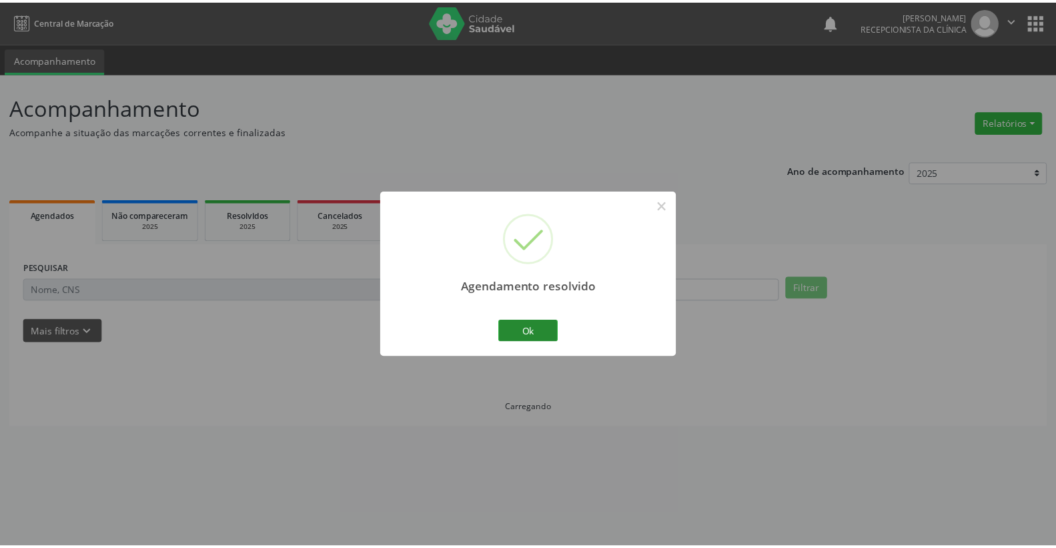
scroll to position [0, 0]
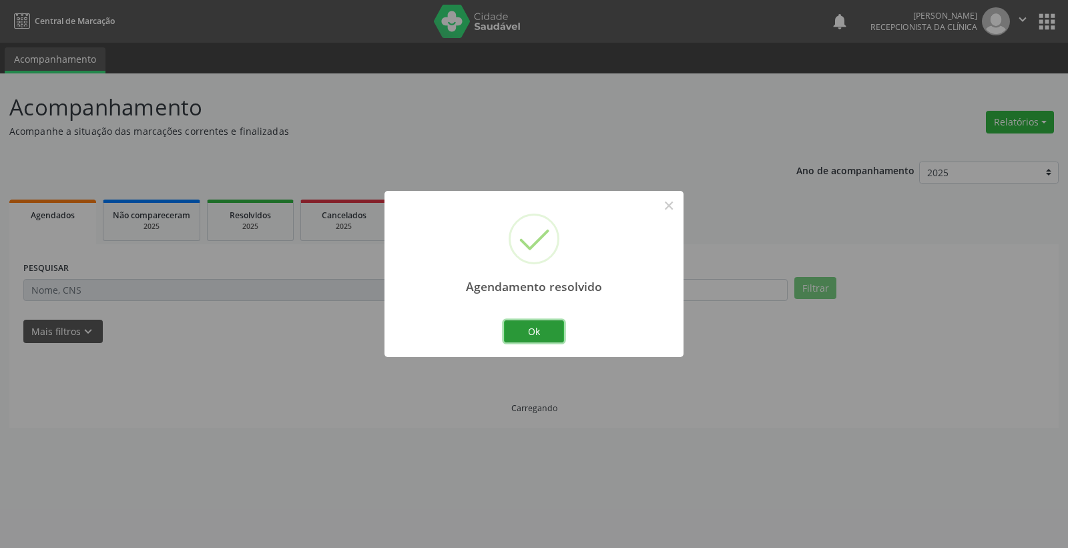
click at [534, 318] on div "Ok Cancel" at bounding box center [534, 331] width 66 height 28
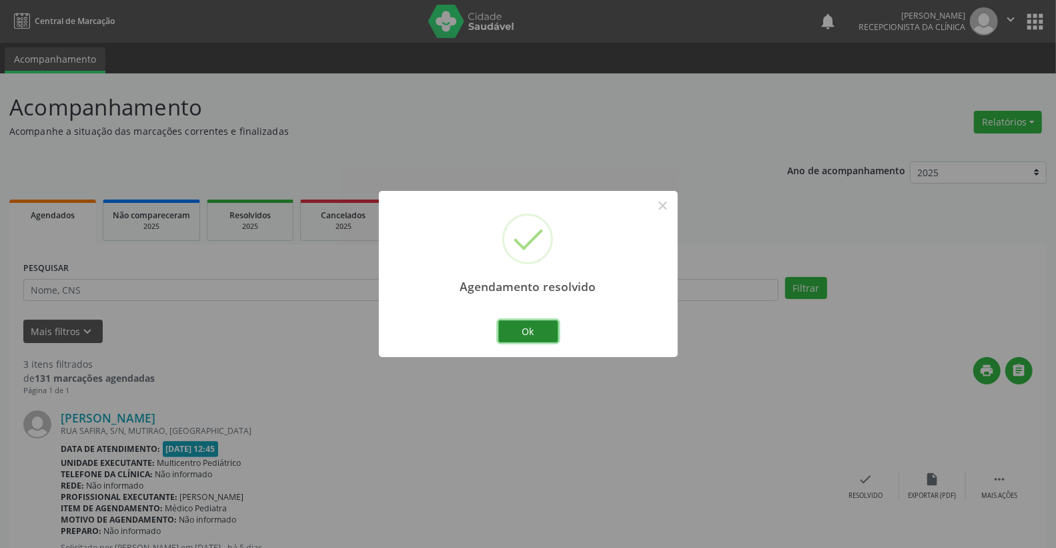
click at [525, 340] on button "Ok" at bounding box center [528, 331] width 60 height 23
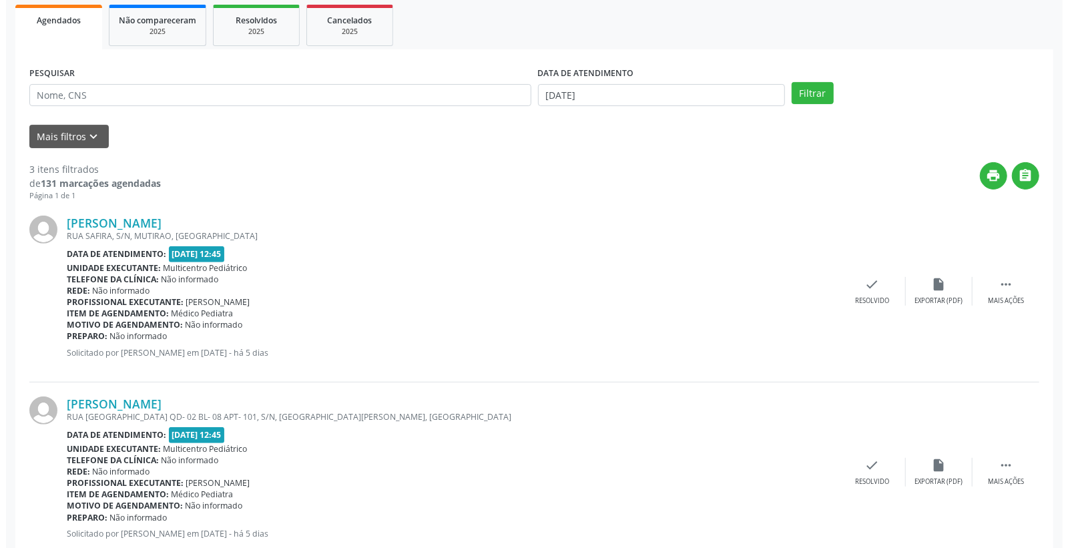
scroll to position [222, 0]
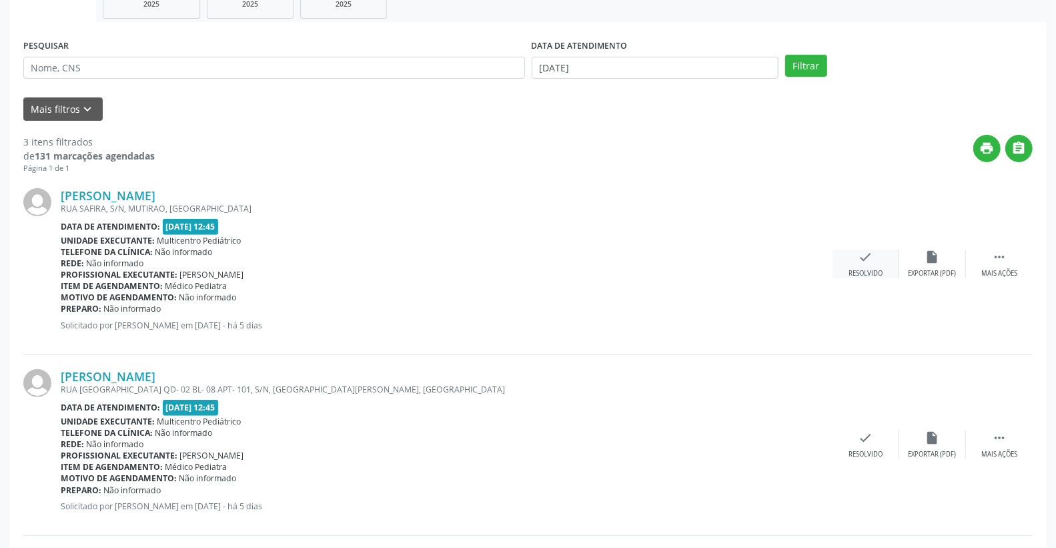
click at [856, 258] on div "check Resolvido" at bounding box center [866, 264] width 67 height 29
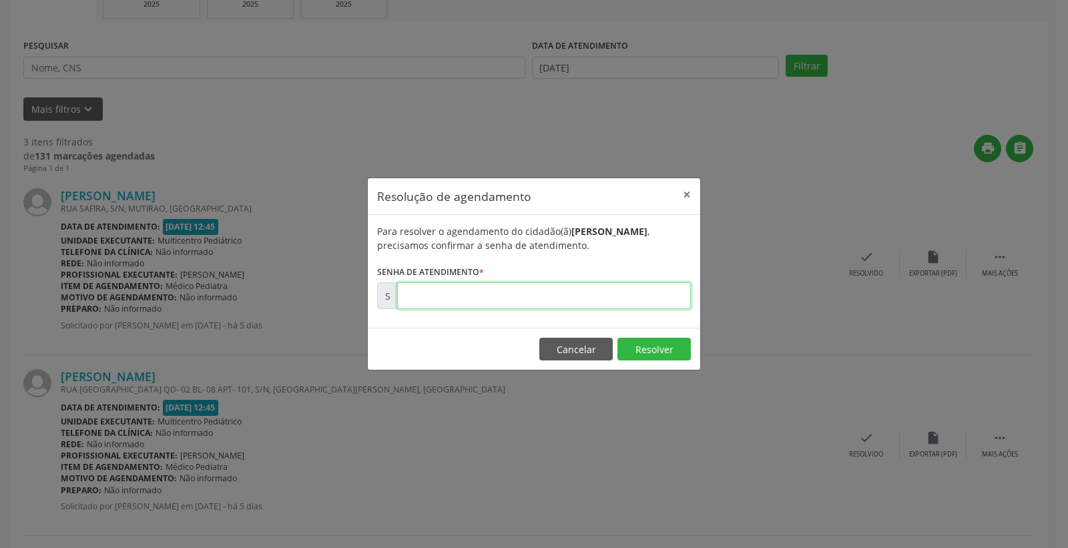
click at [576, 300] on input "text" at bounding box center [544, 295] width 294 height 27
type input "00171816"
click at [636, 361] on footer "Cancelar Resolver" at bounding box center [534, 349] width 332 height 42
click at [637, 358] on button "Resolver" at bounding box center [653, 349] width 73 height 23
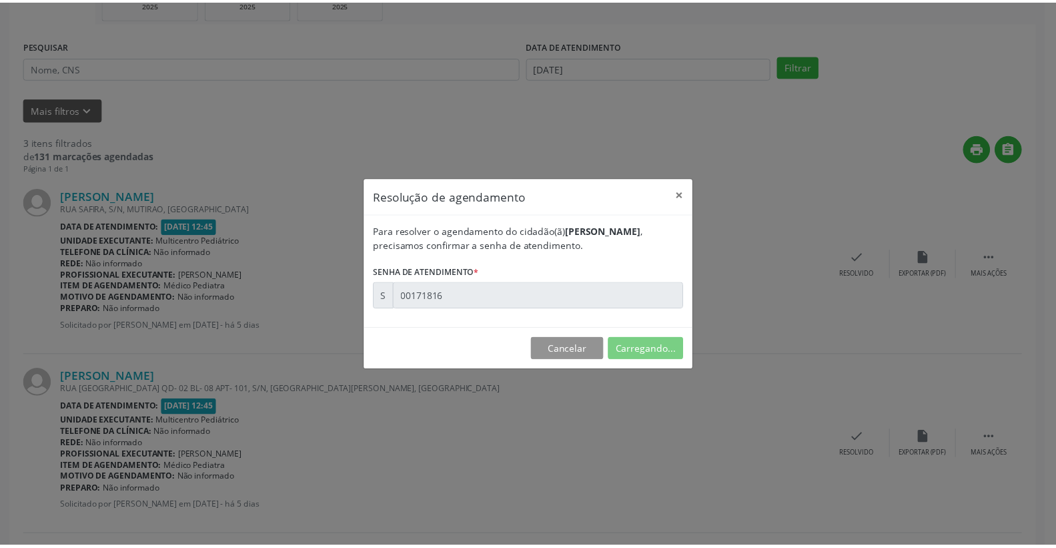
scroll to position [0, 0]
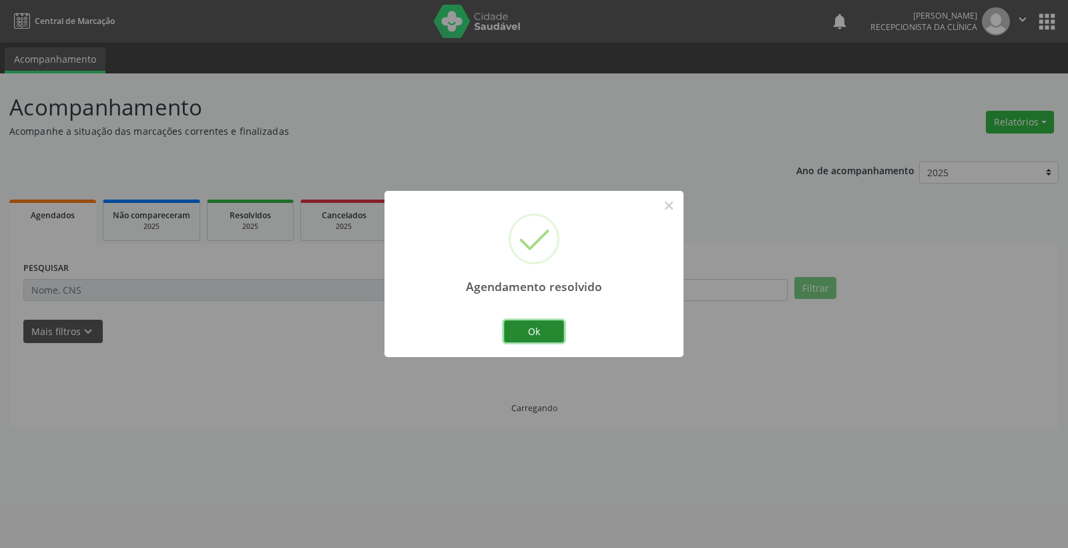
click at [529, 328] on button "Ok" at bounding box center [534, 331] width 60 height 23
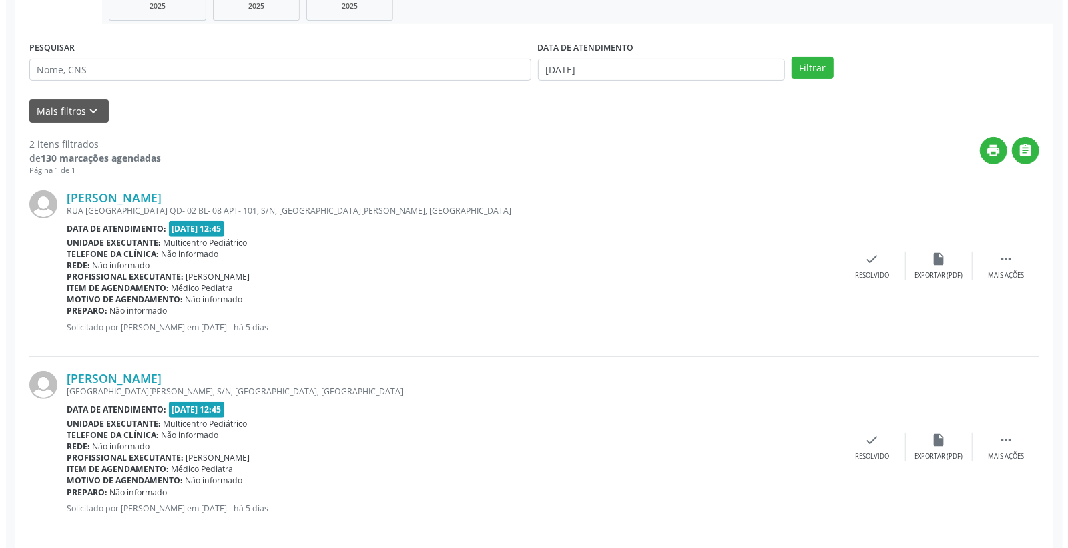
scroll to position [232, 0]
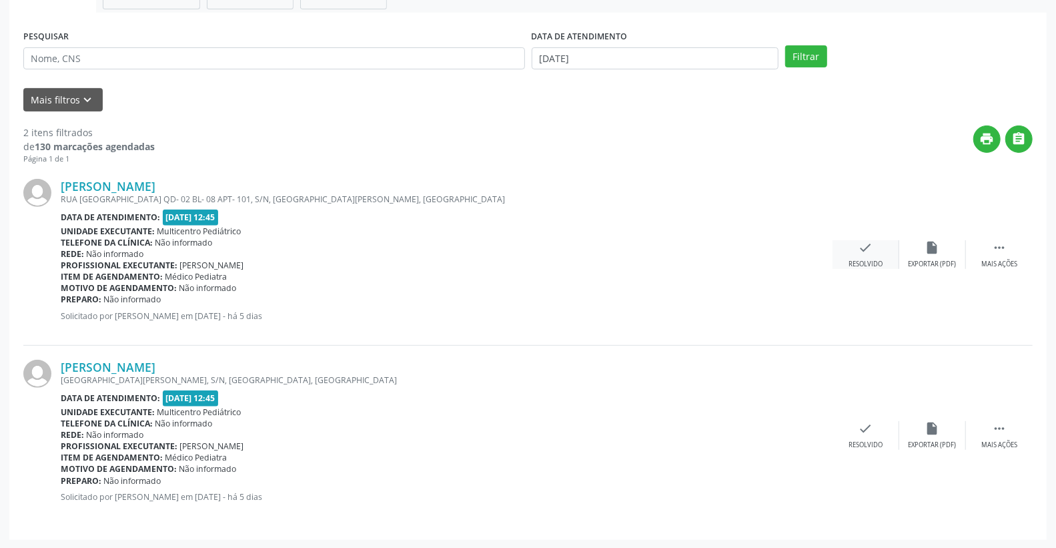
click at [870, 247] on icon "check" at bounding box center [866, 247] width 15 height 15
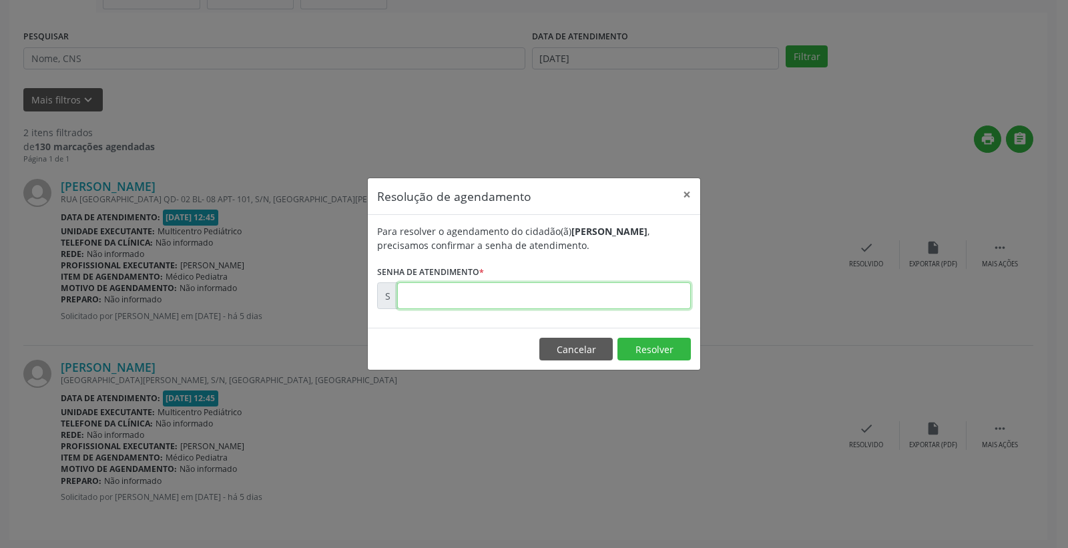
click at [617, 305] on input "text" at bounding box center [544, 295] width 294 height 27
type input "00171835"
click at [645, 343] on button "Resolver" at bounding box center [653, 349] width 73 height 23
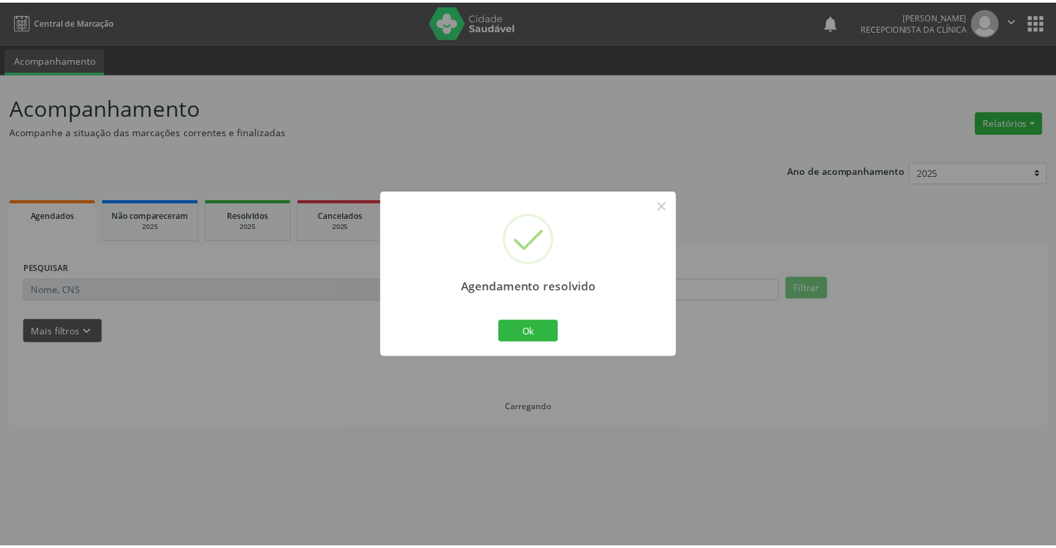
scroll to position [0, 0]
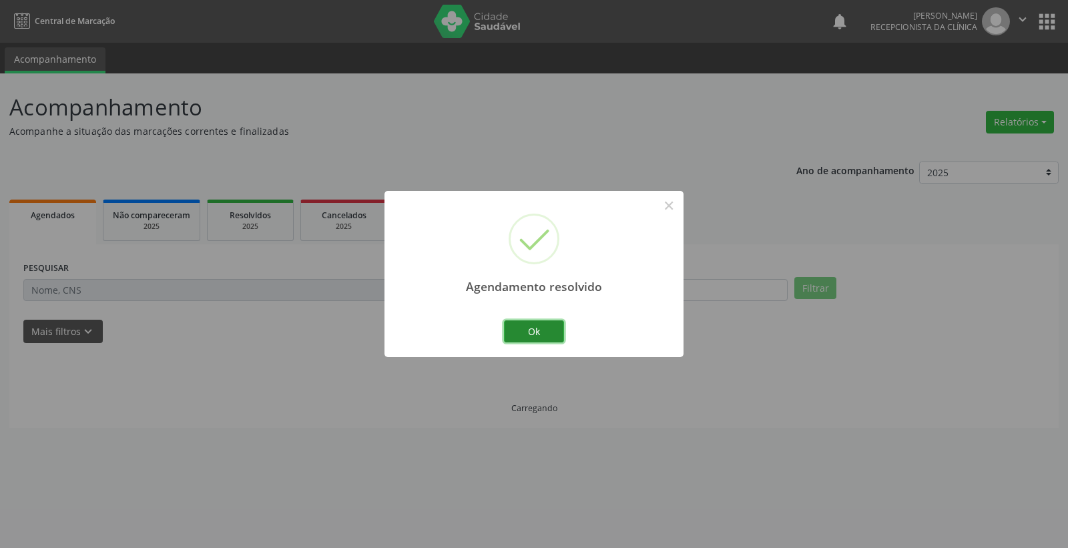
click at [544, 330] on button "Ok" at bounding box center [534, 331] width 60 height 23
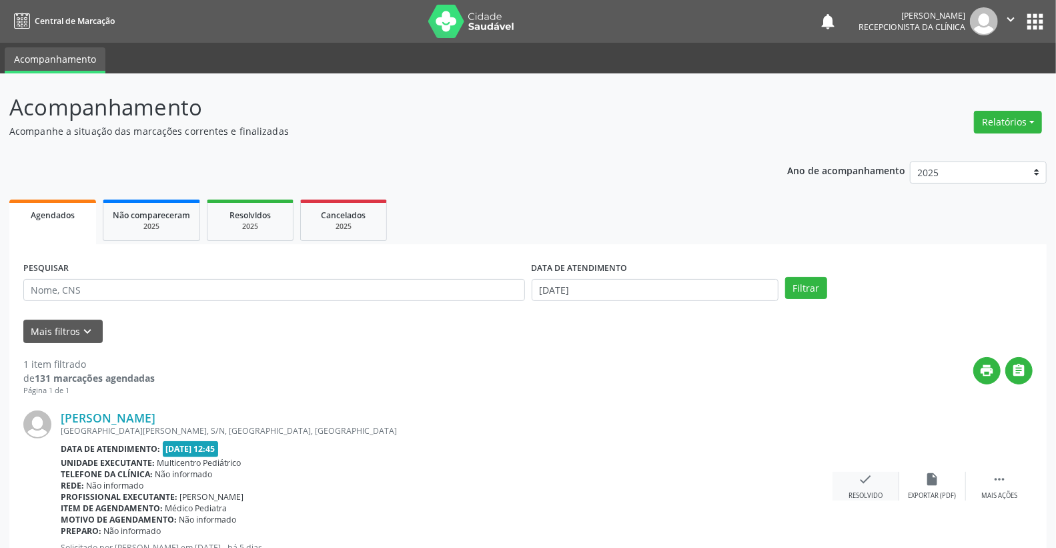
click at [869, 480] on icon "check" at bounding box center [866, 479] width 15 height 15
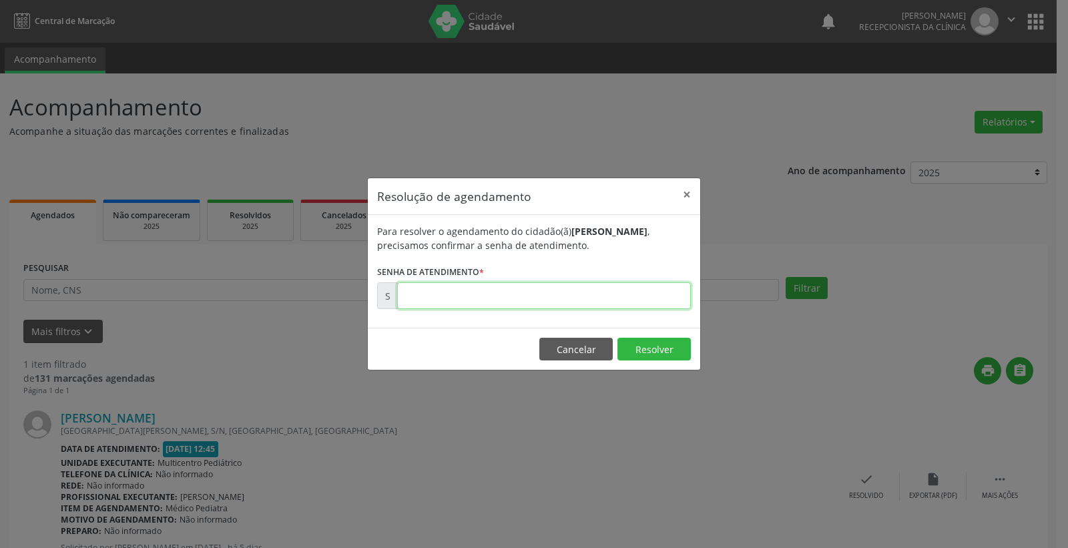
drag, startPoint x: 595, startPoint y: 288, endPoint x: 598, endPoint y: 281, distance: 7.5
click at [596, 284] on input "text" at bounding box center [544, 295] width 294 height 27
type input "00171840"
click at [645, 350] on button "Resolver" at bounding box center [653, 349] width 73 height 23
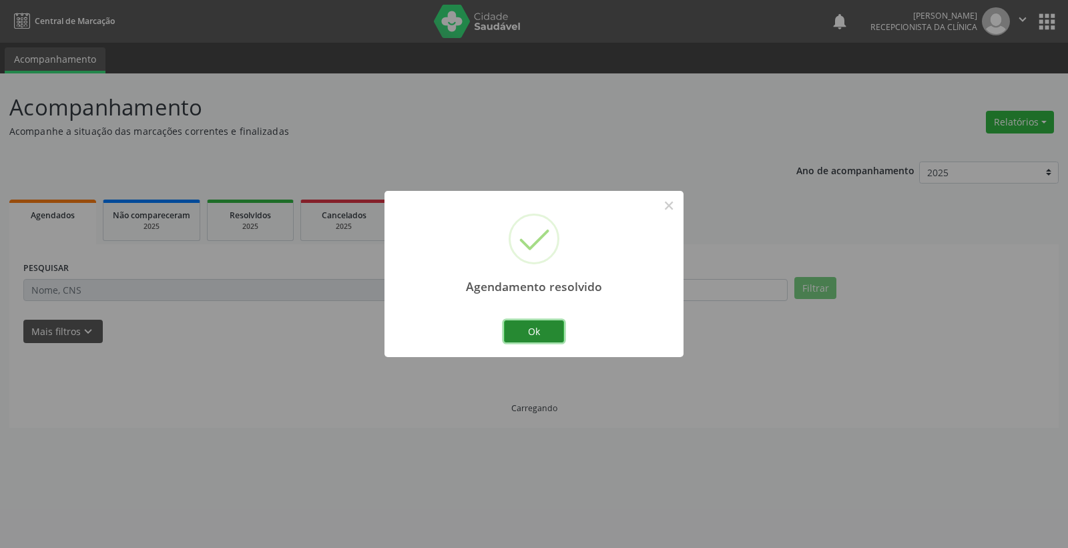
drag, startPoint x: 556, startPoint y: 331, endPoint x: 562, endPoint y: 338, distance: 9.4
click at [560, 336] on button "Ok" at bounding box center [534, 331] width 60 height 23
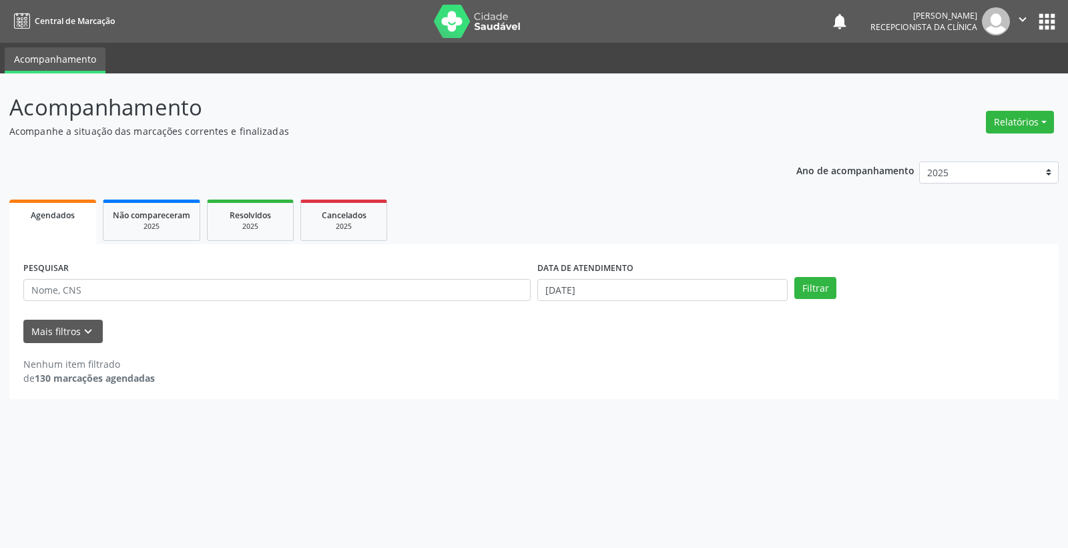
click at [659, 274] on div "DATA DE ATENDIMENTO" at bounding box center [662, 268] width 250 height 21
click at [659, 289] on input "[DATE]" at bounding box center [662, 290] width 250 height 23
click at [649, 427] on div "27 28 29 30 31 1 2 3 4 5 6 7 8 9 10 11 12 13 14 15 16 17 18 19 20 21 22 23 24 2…" at bounding box center [634, 423] width 205 height 160
click at [641, 436] on span "20" at bounding box center [634, 437] width 26 height 26
type input "[DATE]"
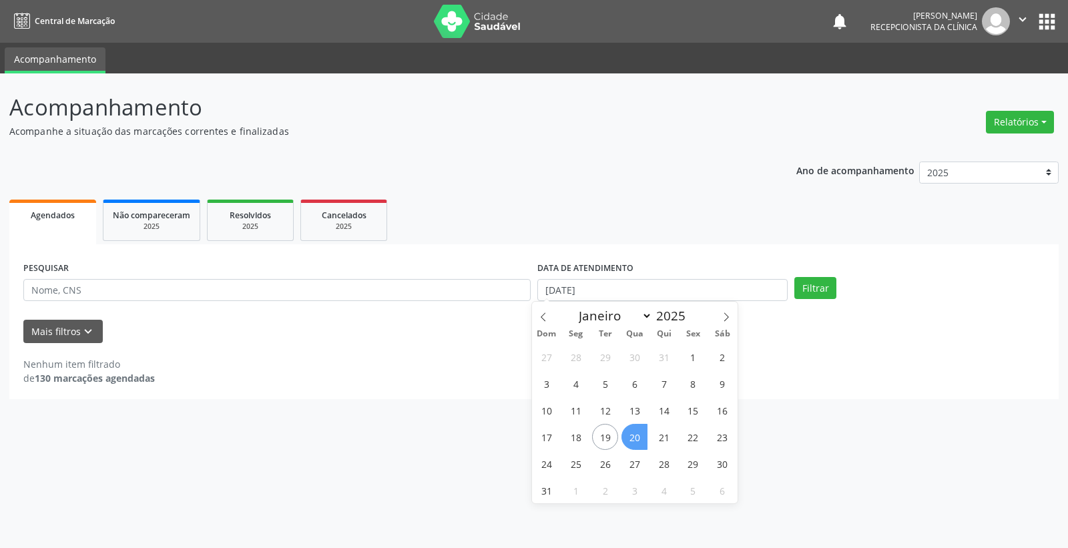
click at [641, 436] on span "20" at bounding box center [634, 437] width 26 height 26
click at [831, 291] on button "Filtrar" at bounding box center [815, 288] width 42 height 23
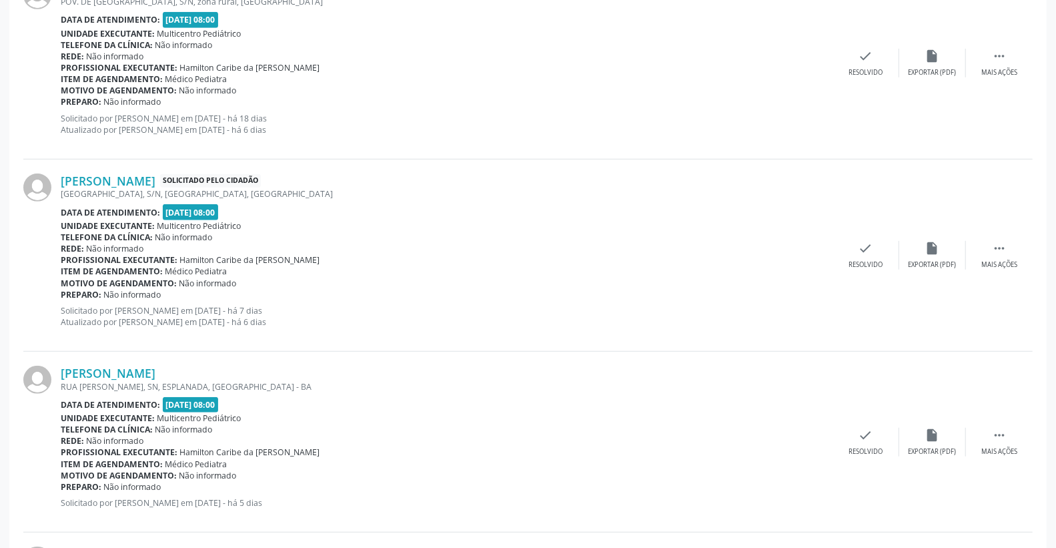
scroll to position [198, 0]
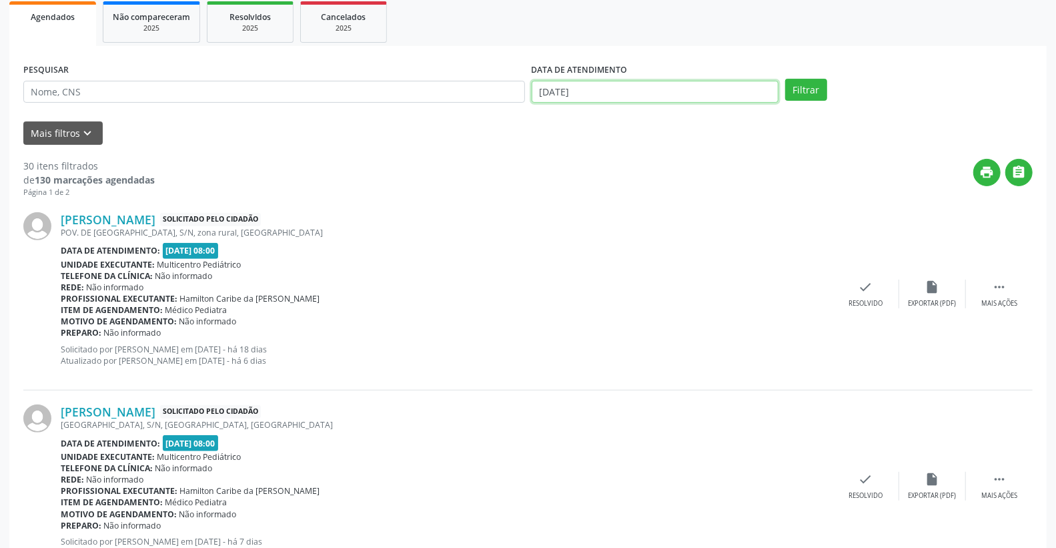
click at [655, 97] on input "[DATE]" at bounding box center [656, 92] width 248 height 23
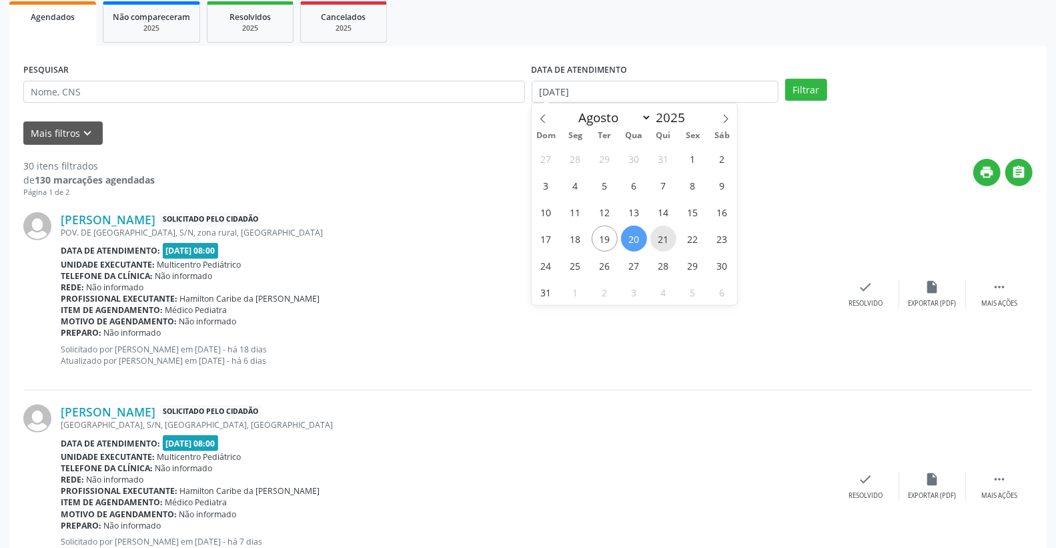
click at [669, 230] on span "21" at bounding box center [664, 239] width 26 height 26
type input "21/08/2025"
click at [669, 230] on span "21" at bounding box center [664, 239] width 26 height 26
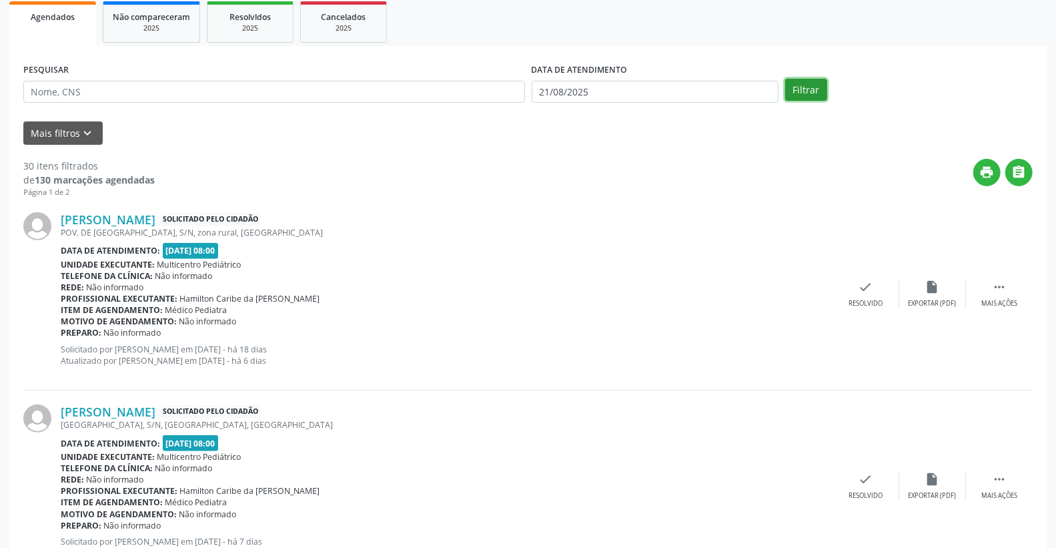
click at [804, 87] on button "Filtrar" at bounding box center [806, 90] width 42 height 23
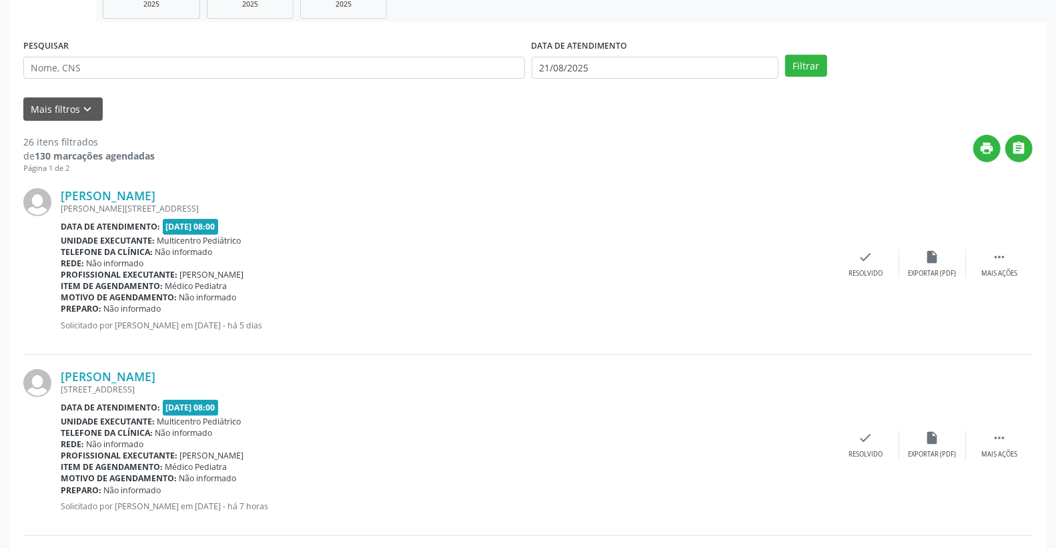
scroll to position [0, 0]
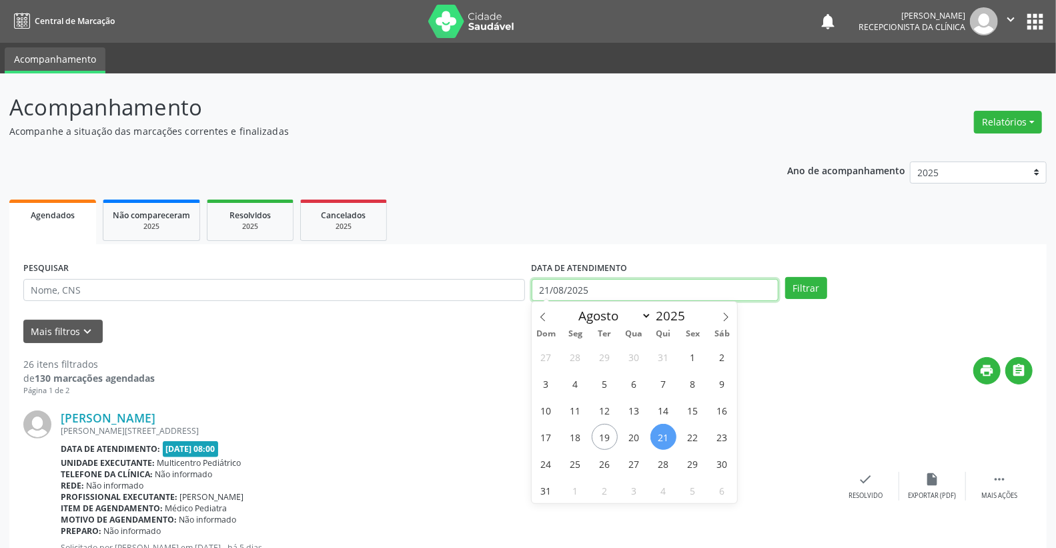
click at [614, 279] on input "21/08/2025" at bounding box center [656, 290] width 248 height 23
click at [698, 435] on span "22" at bounding box center [693, 437] width 26 height 26
type input "[DATE]"
click at [698, 435] on span "22" at bounding box center [693, 437] width 26 height 26
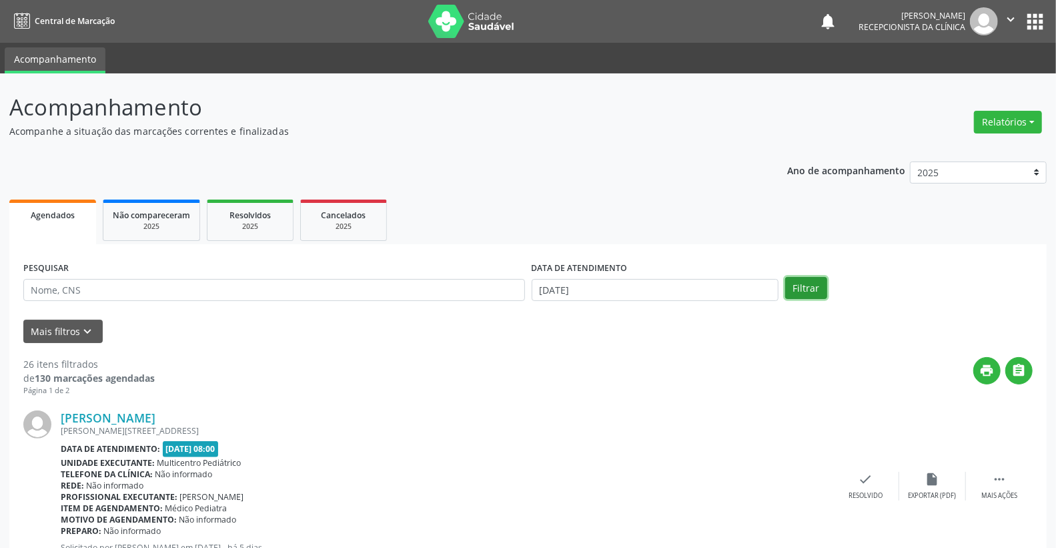
click at [795, 290] on button "Filtrar" at bounding box center [806, 288] width 42 height 23
